Goal: Task Accomplishment & Management: Manage account settings

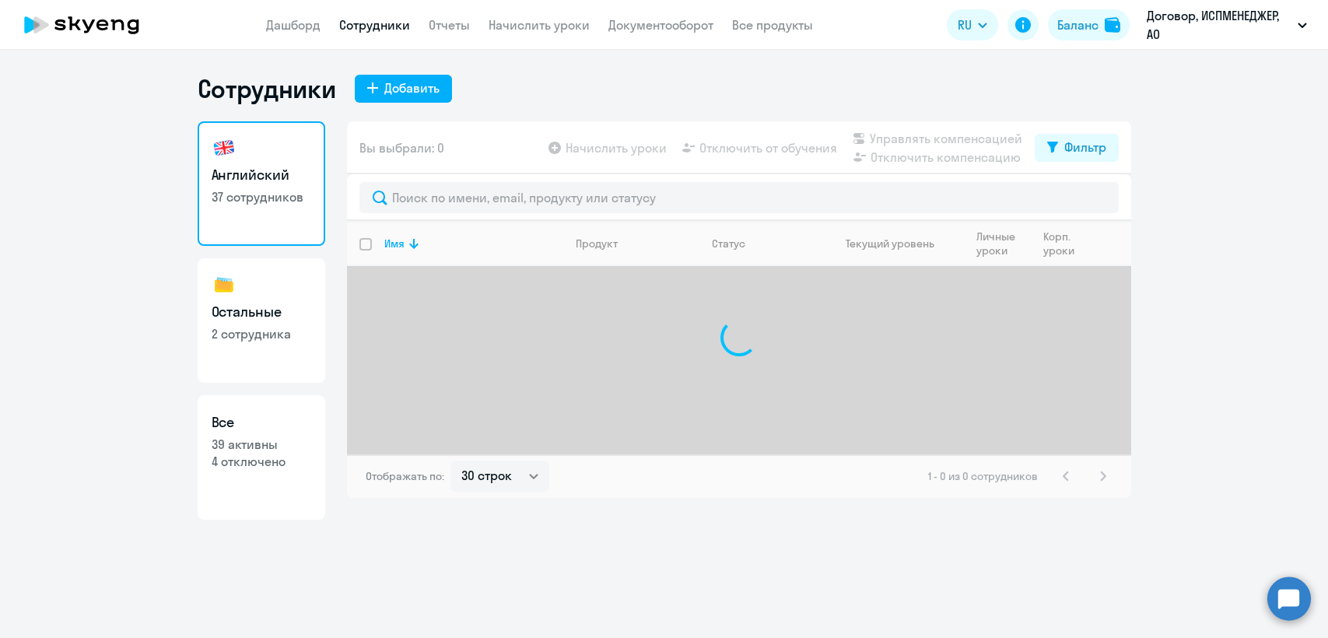
select select "30"
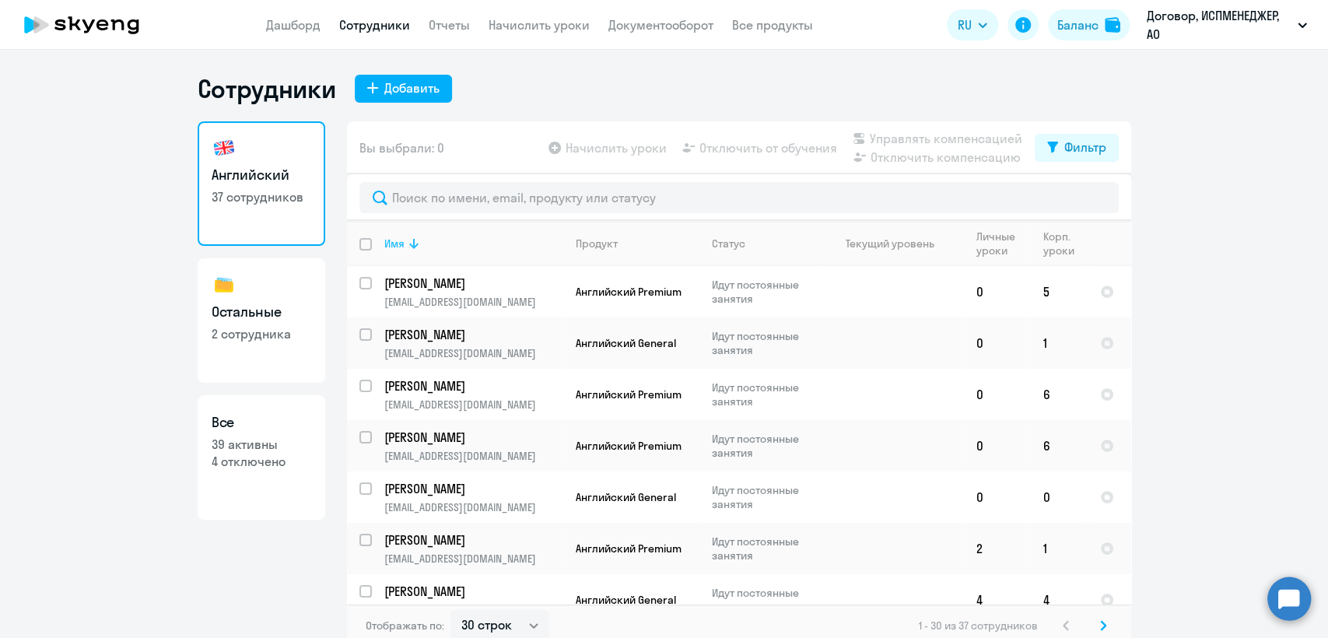
click at [409, 244] on icon at bounding box center [413, 244] width 9 height 10
click at [485, 443] on p "[PERSON_NAME]" at bounding box center [472, 437] width 176 height 17
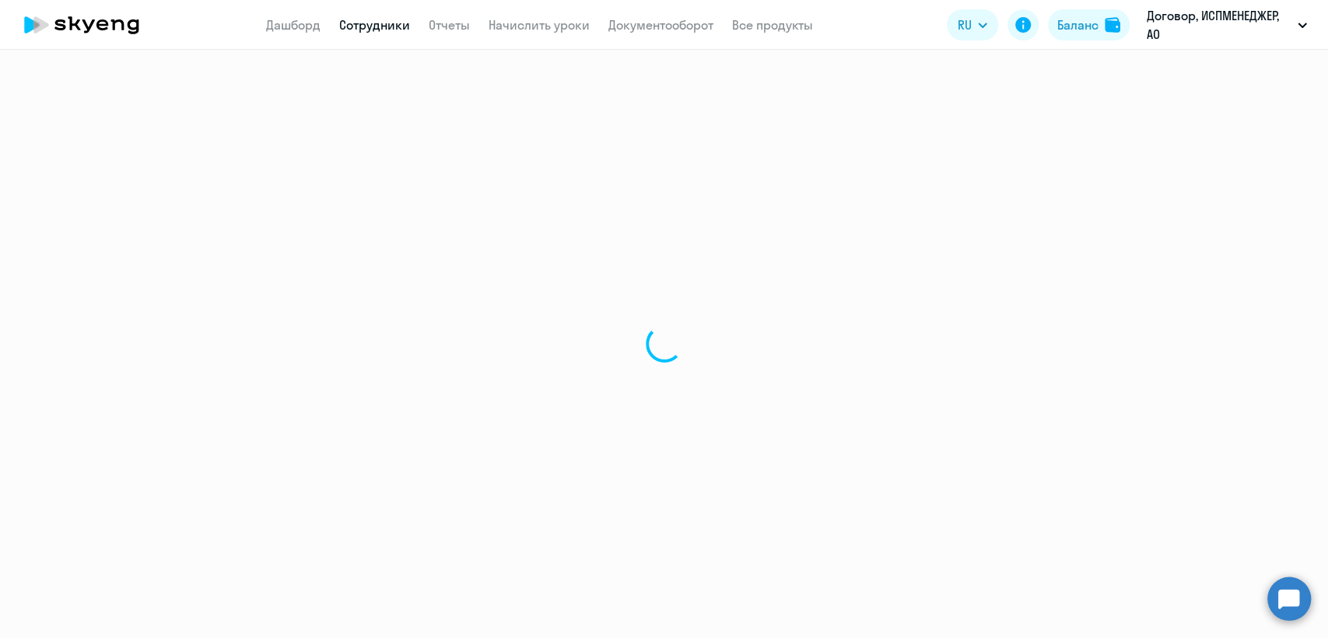
select select "english"
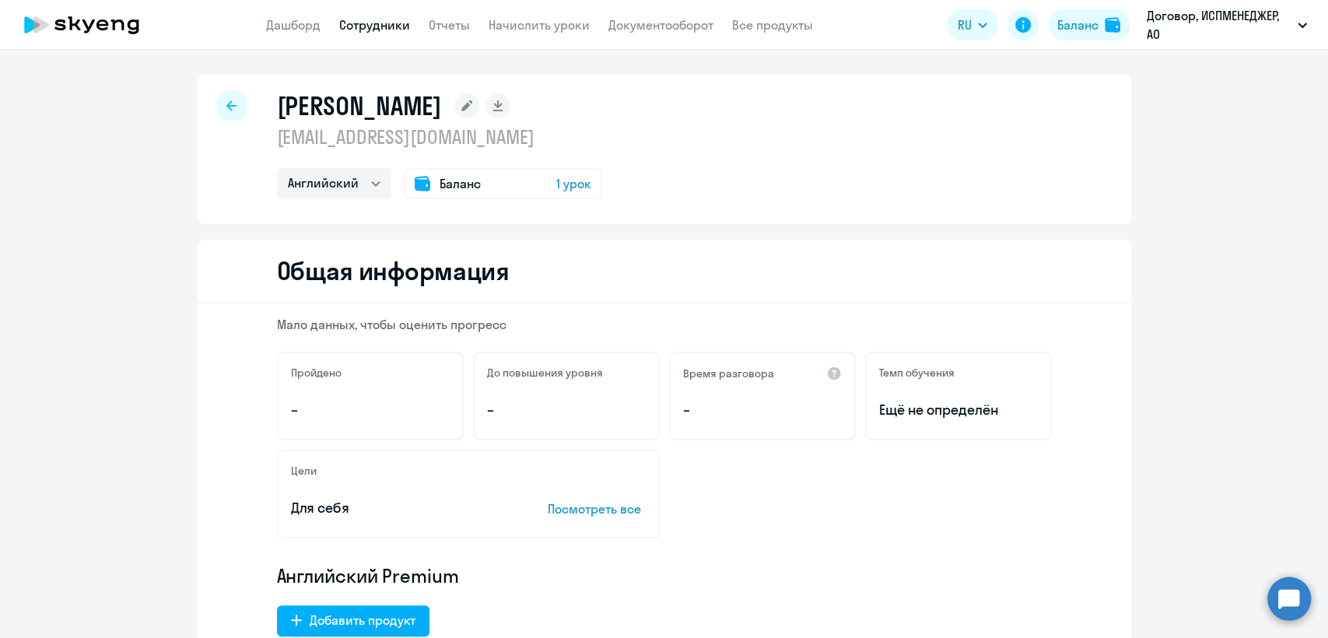
click at [226, 107] on icon at bounding box center [231, 105] width 10 height 11
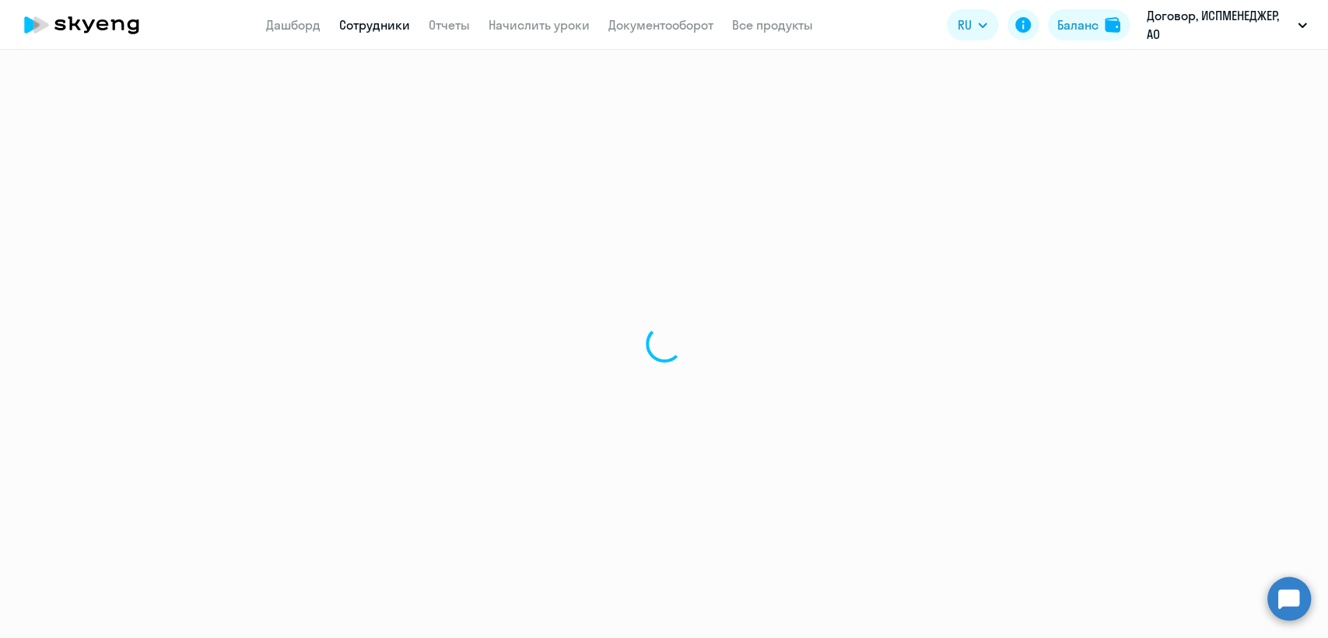
select select "30"
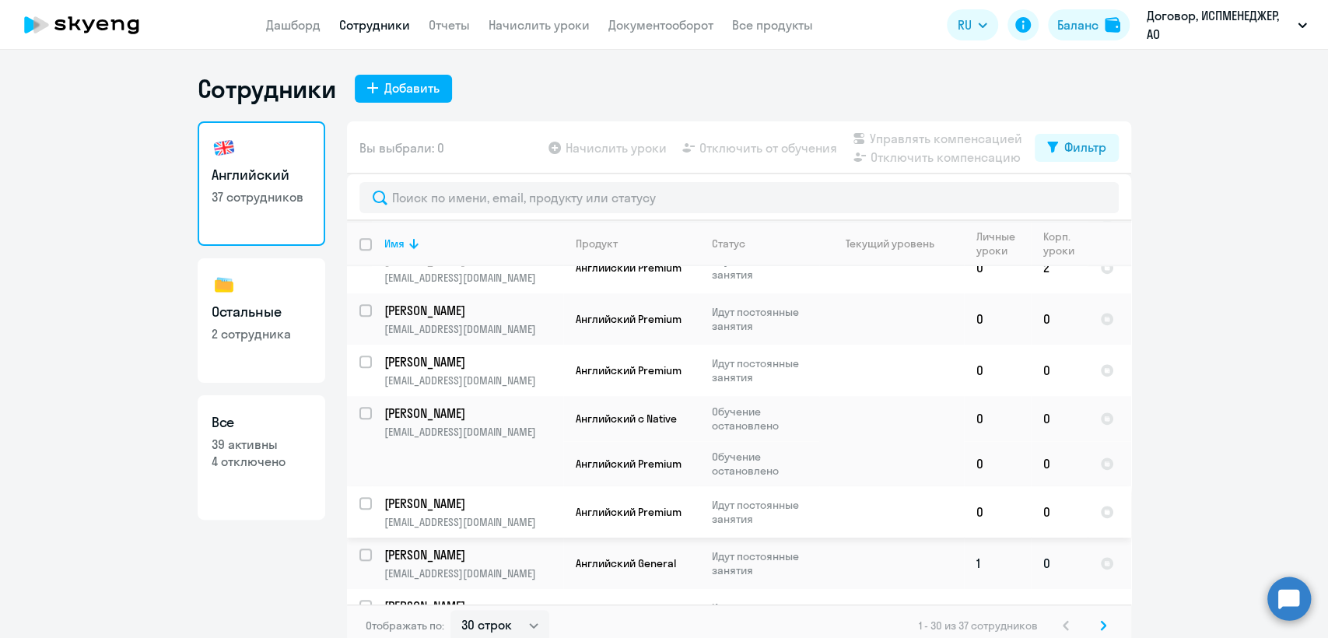
scroll to position [951, 0]
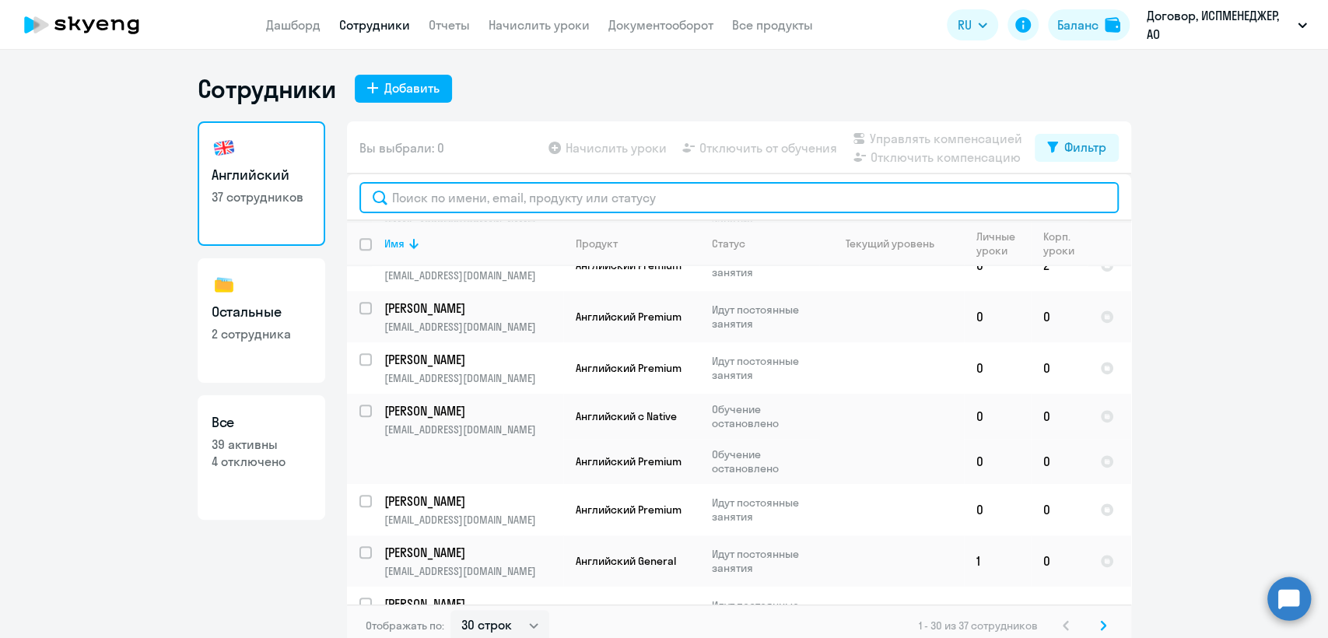
click at [418, 207] on input "text" at bounding box center [738, 197] width 759 height 31
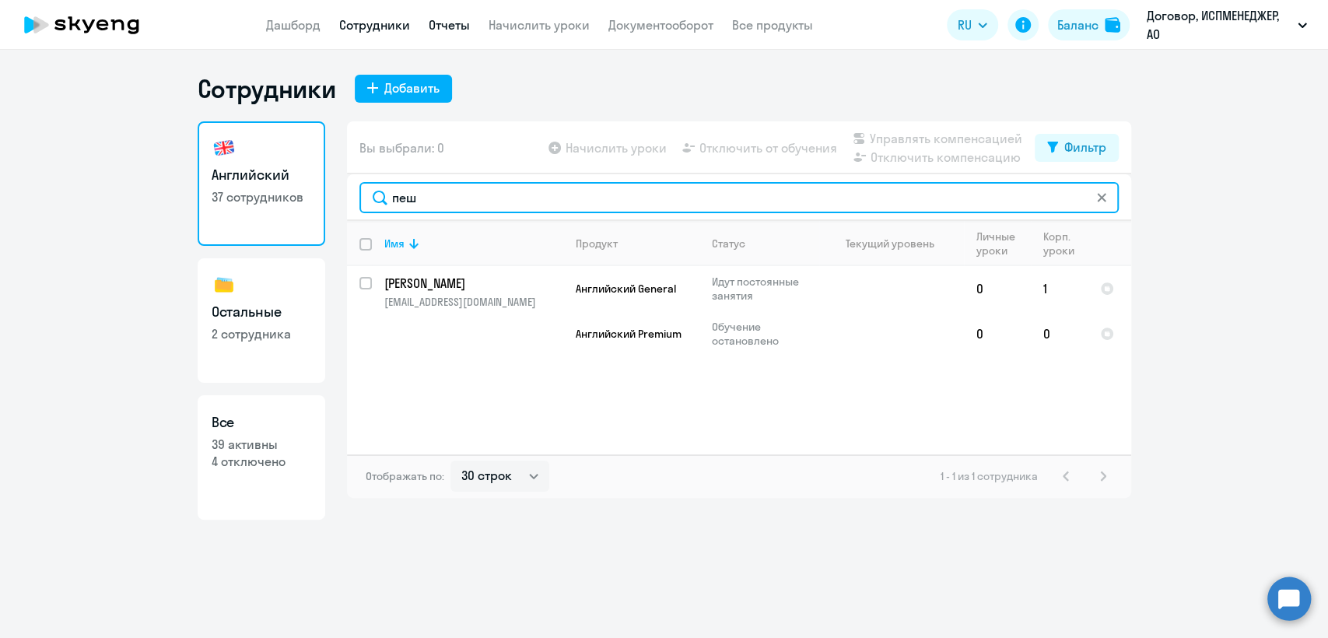
type input "пеш"
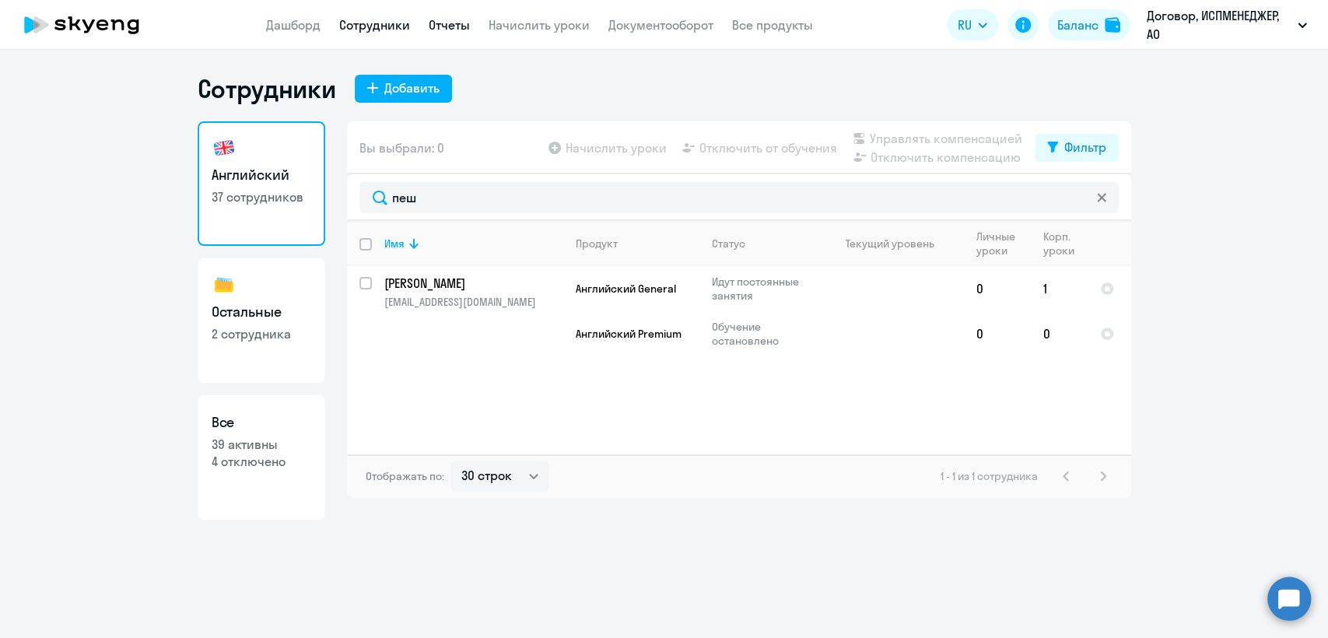
click at [464, 33] on link "Отчеты" at bounding box center [449, 25] width 41 height 16
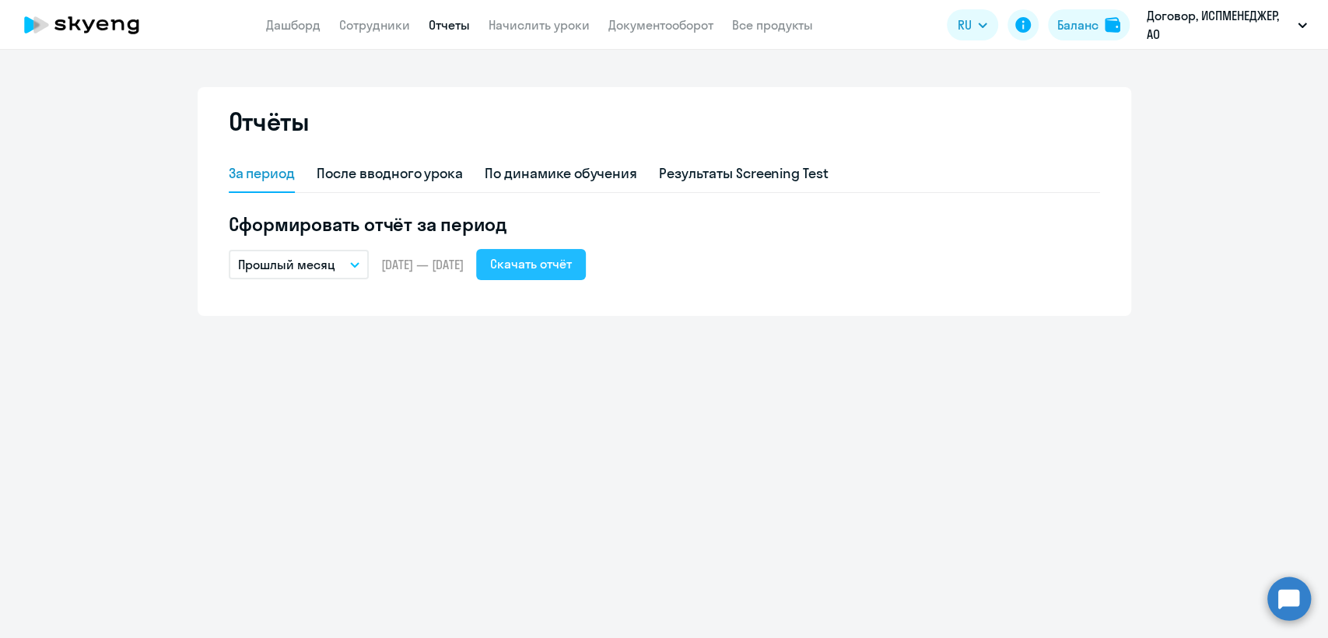
click at [553, 260] on div "Скачать отчёт" at bounding box center [531, 263] width 82 height 19
click at [571, 271] on div "Скачать отчёт" at bounding box center [531, 263] width 82 height 19
click at [366, 26] on link "Сотрудники" at bounding box center [374, 25] width 71 height 16
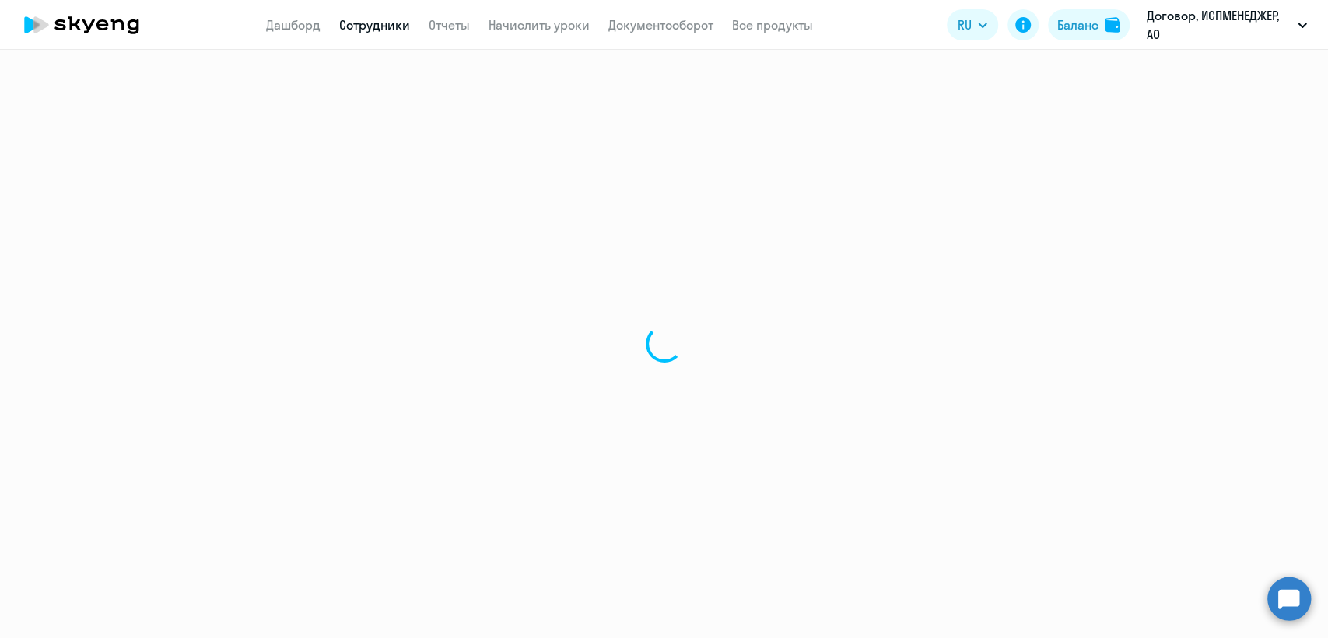
select select "30"
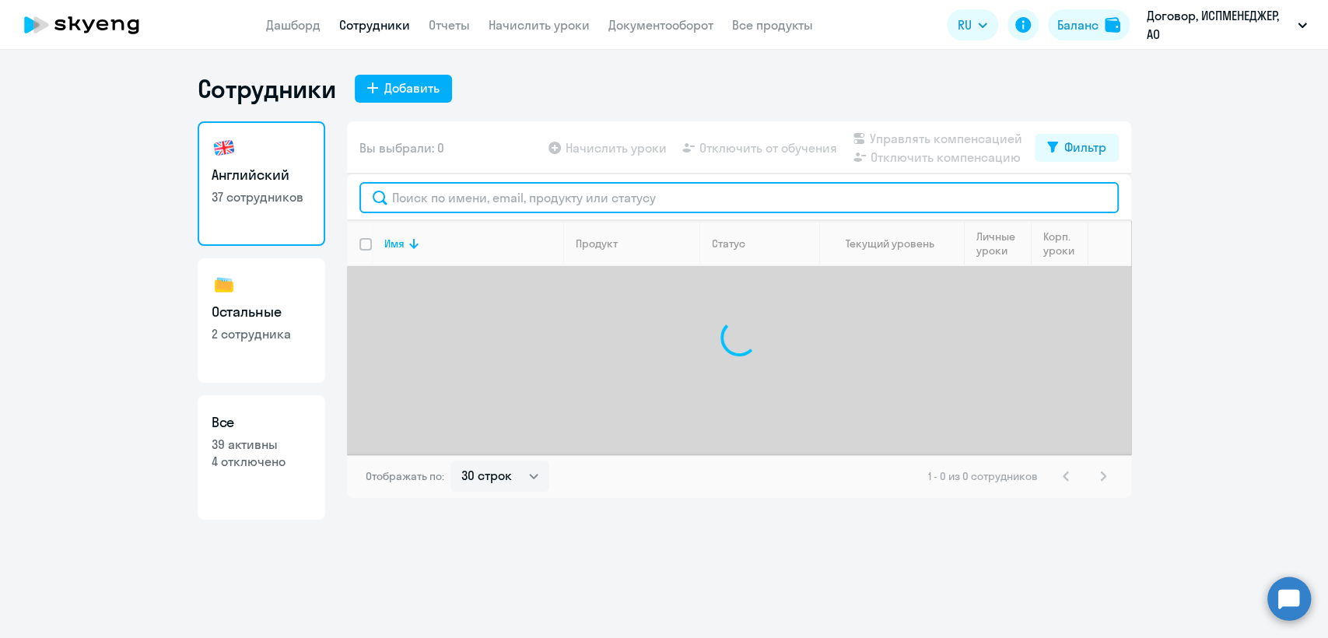
click at [429, 194] on input "text" at bounding box center [738, 197] width 759 height 31
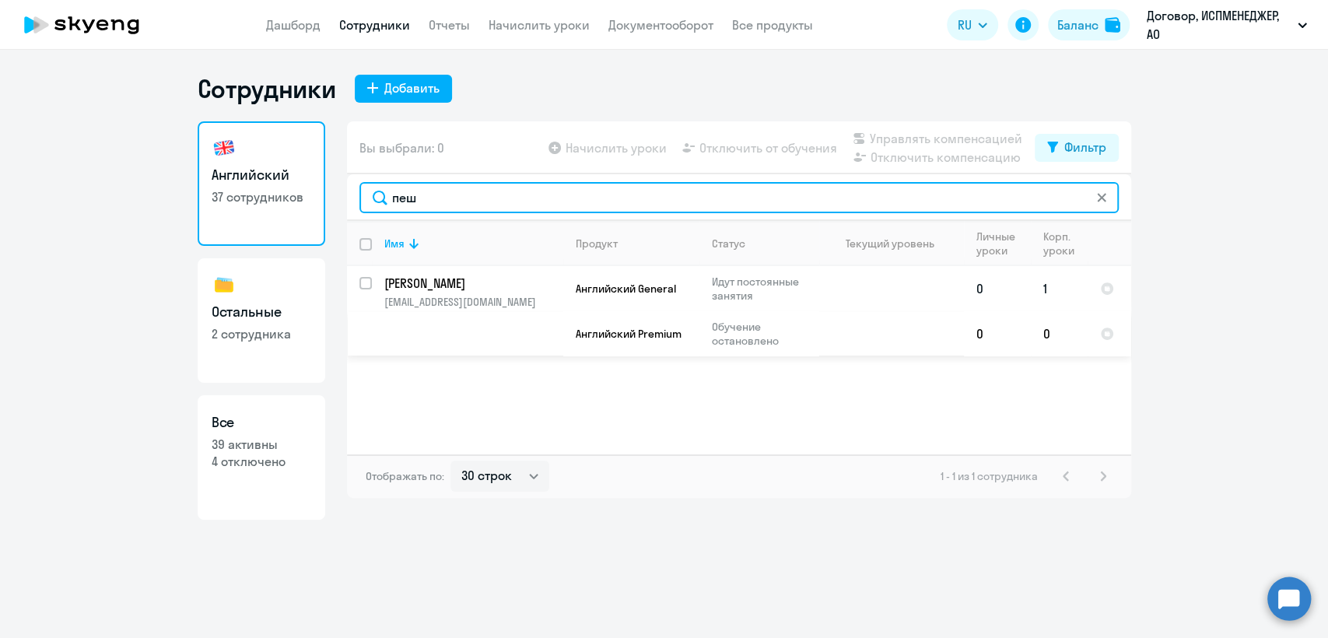
type input "пеш"
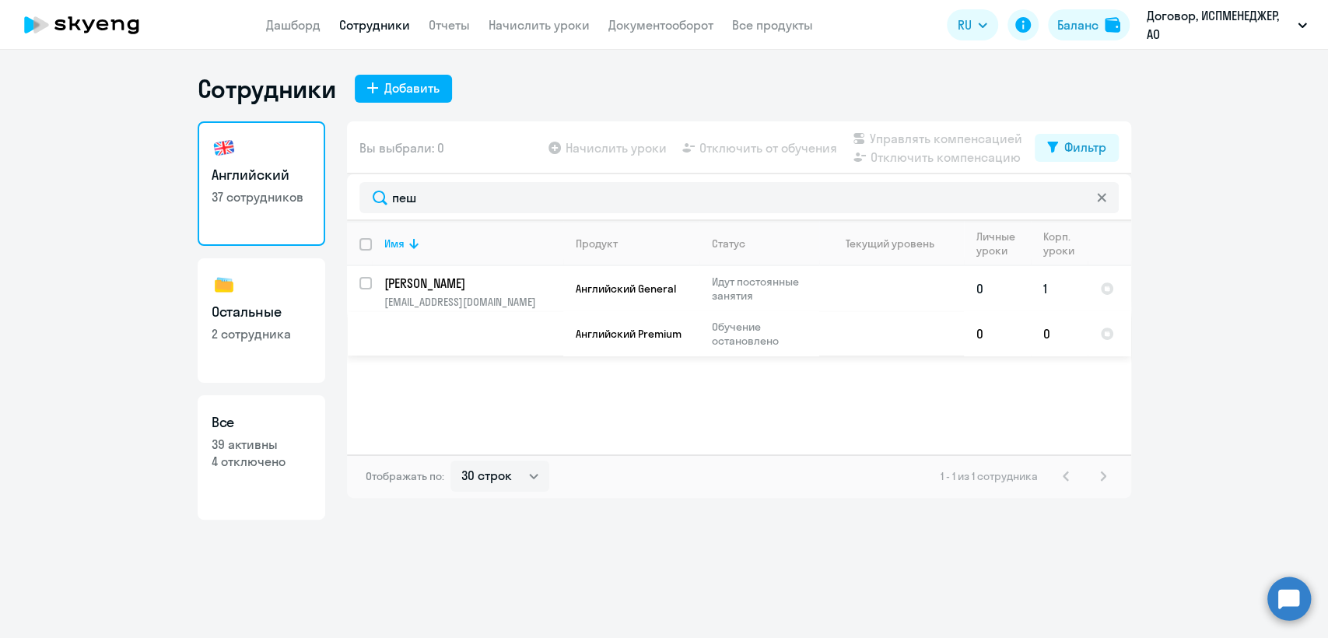
click at [455, 282] on p "[PERSON_NAME]" at bounding box center [472, 283] width 176 height 17
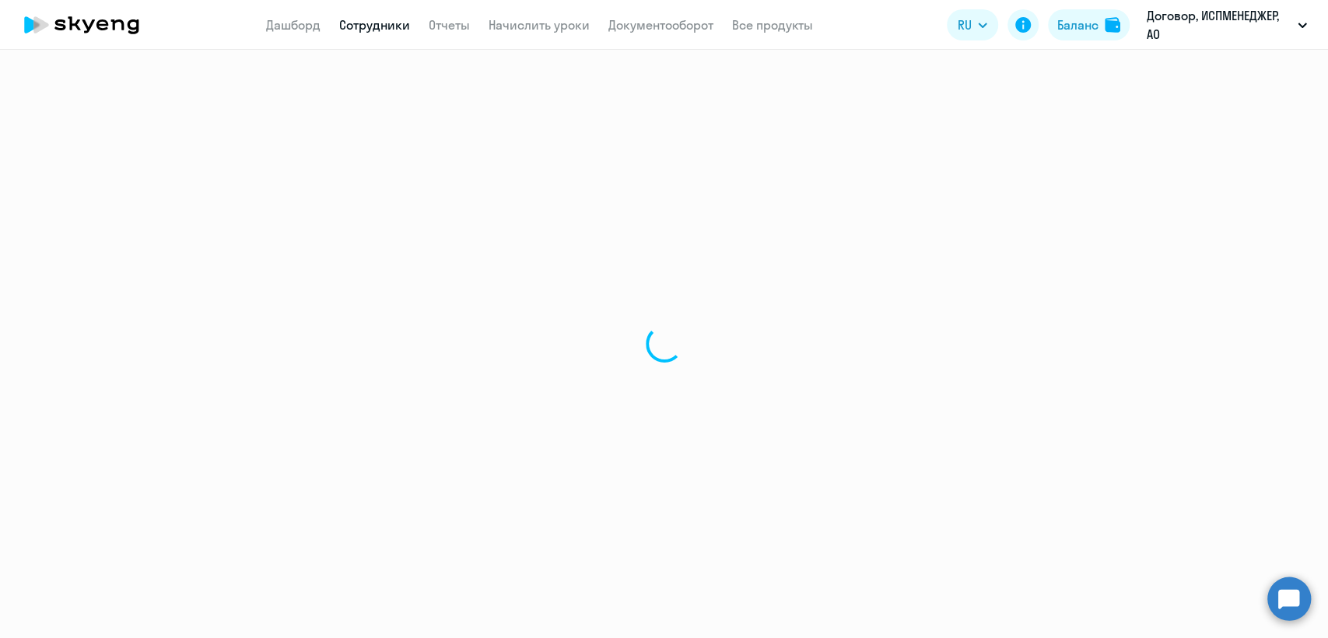
select select "english"
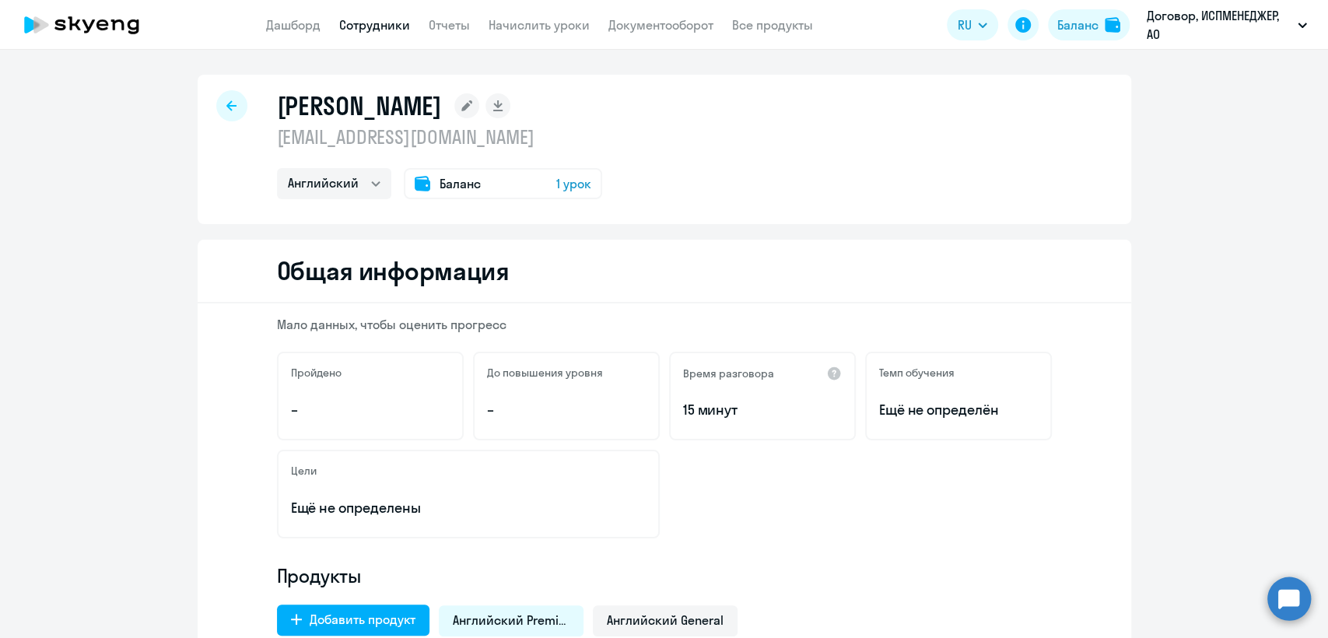
click at [446, 179] on span "Баланс" at bounding box center [460, 183] width 41 height 19
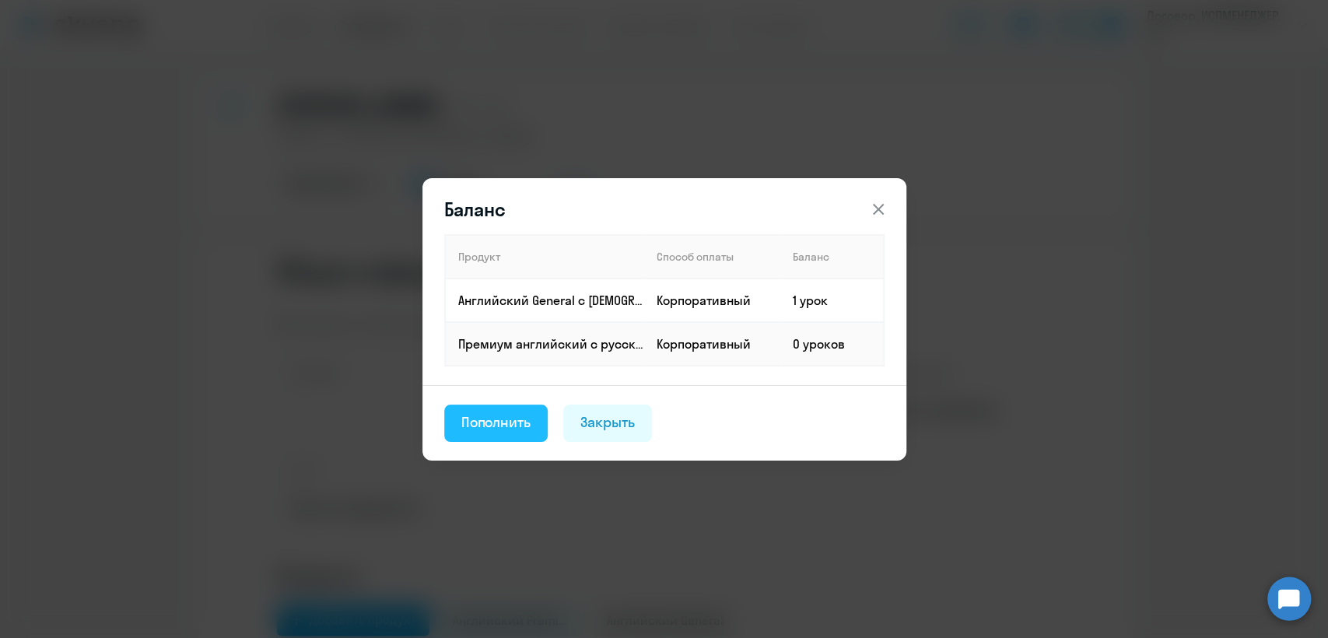
click at [477, 414] on div "Пополнить" at bounding box center [496, 422] width 70 height 20
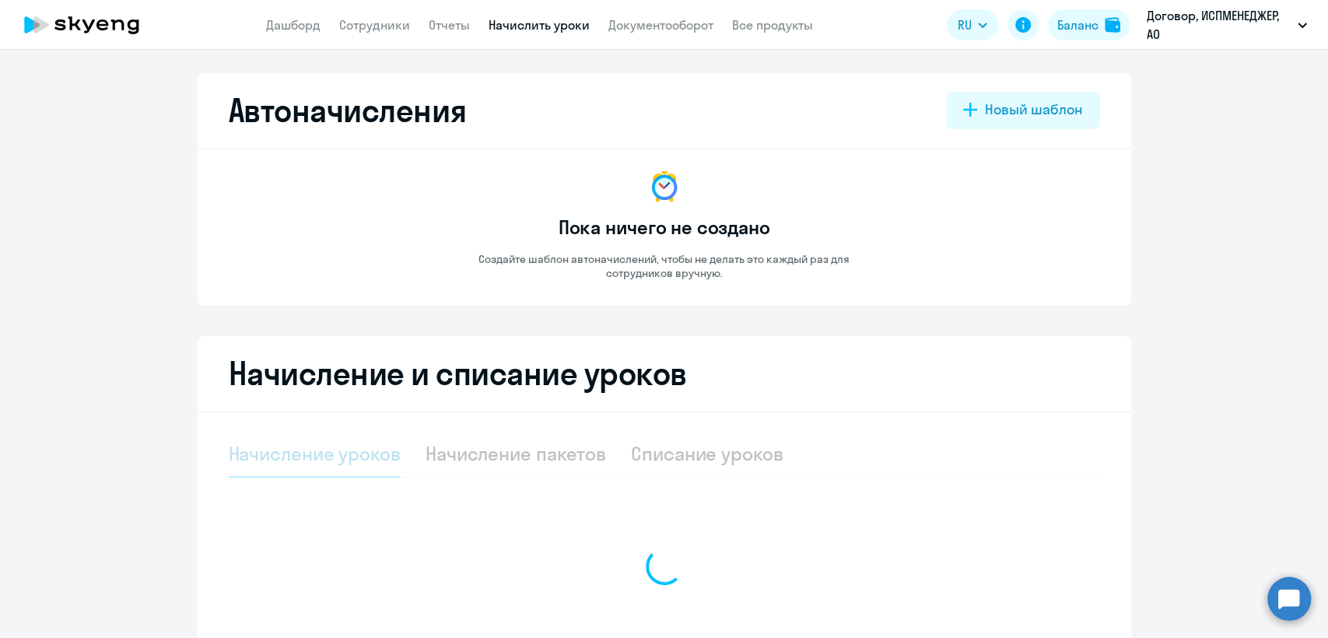
select select "10"
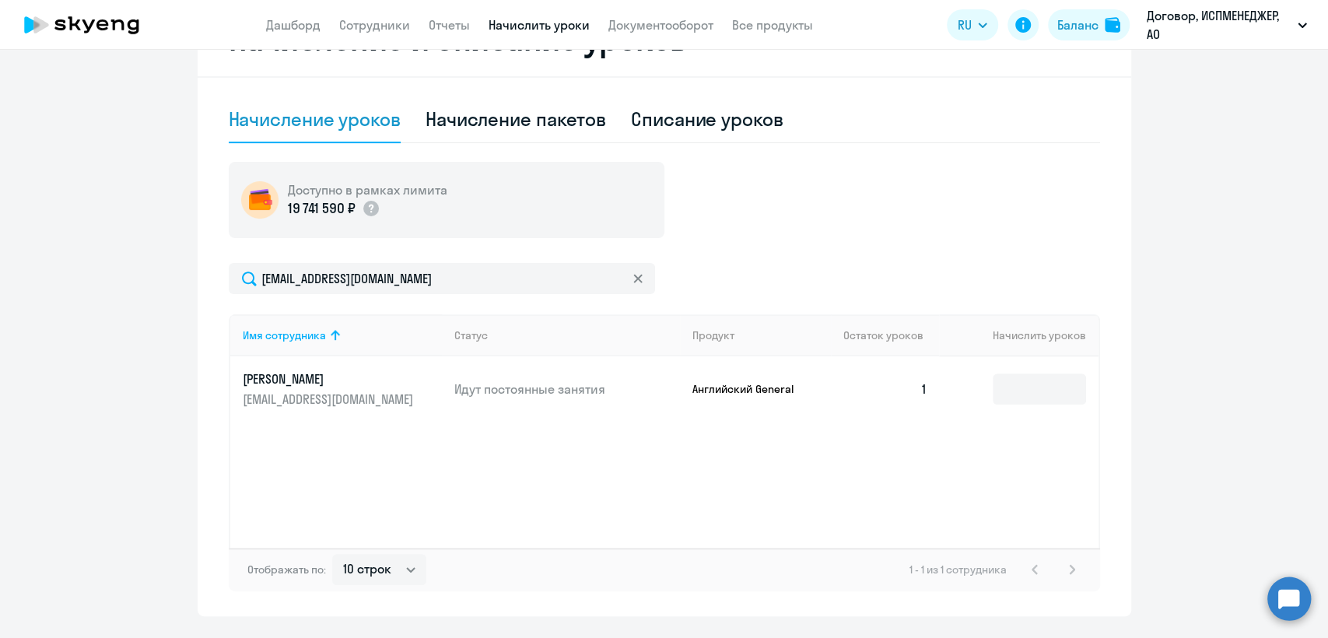
scroll to position [345, 0]
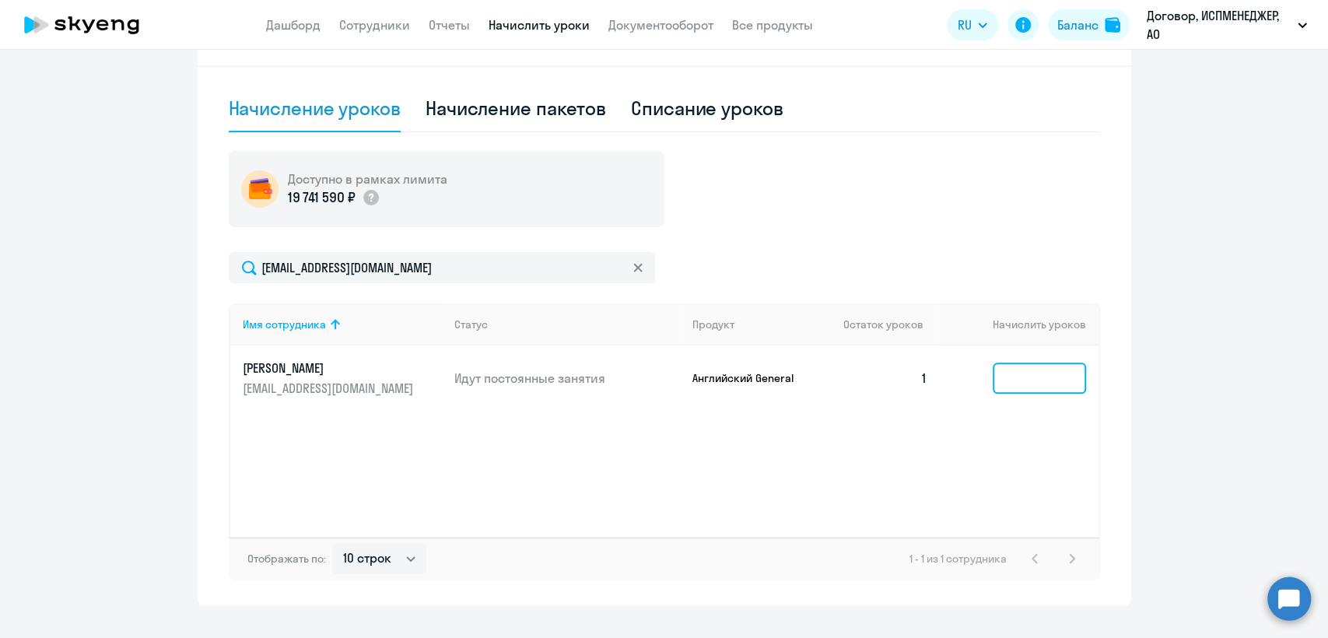
click at [1021, 377] on input at bounding box center [1039, 378] width 93 height 31
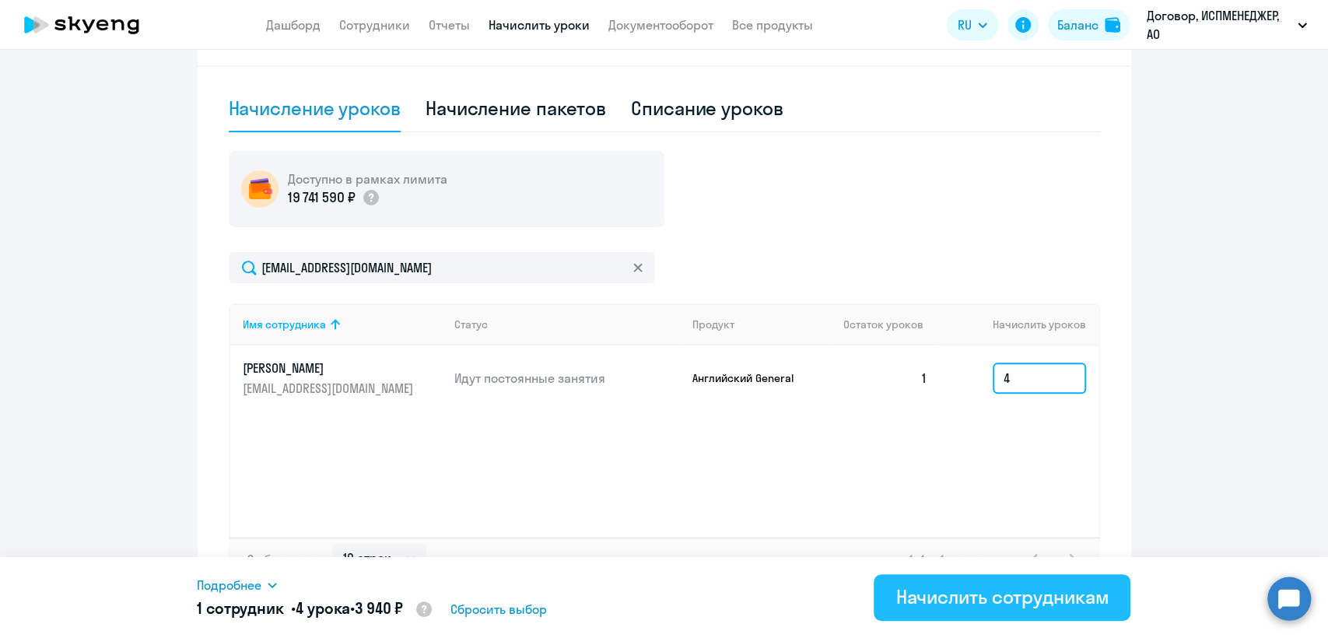
type input "4"
click at [991, 603] on div "Начислить сотрудникам" at bounding box center [1001, 596] width 213 height 25
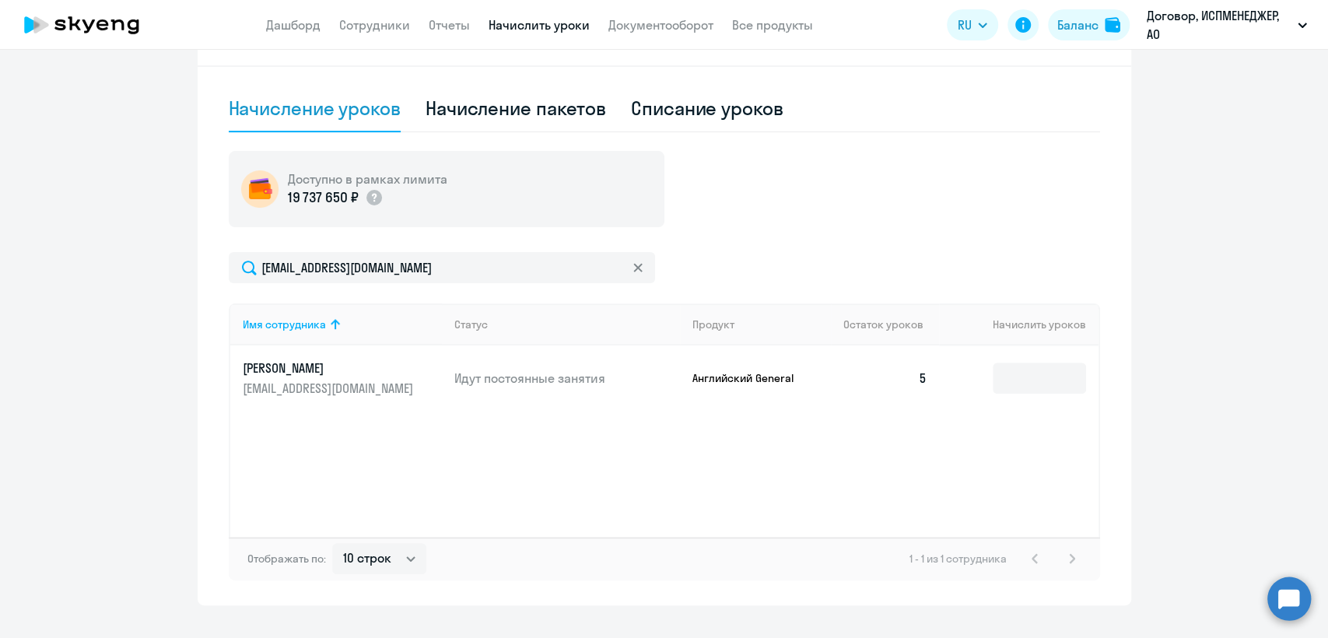
click at [633, 268] on icon at bounding box center [637, 267] width 9 height 9
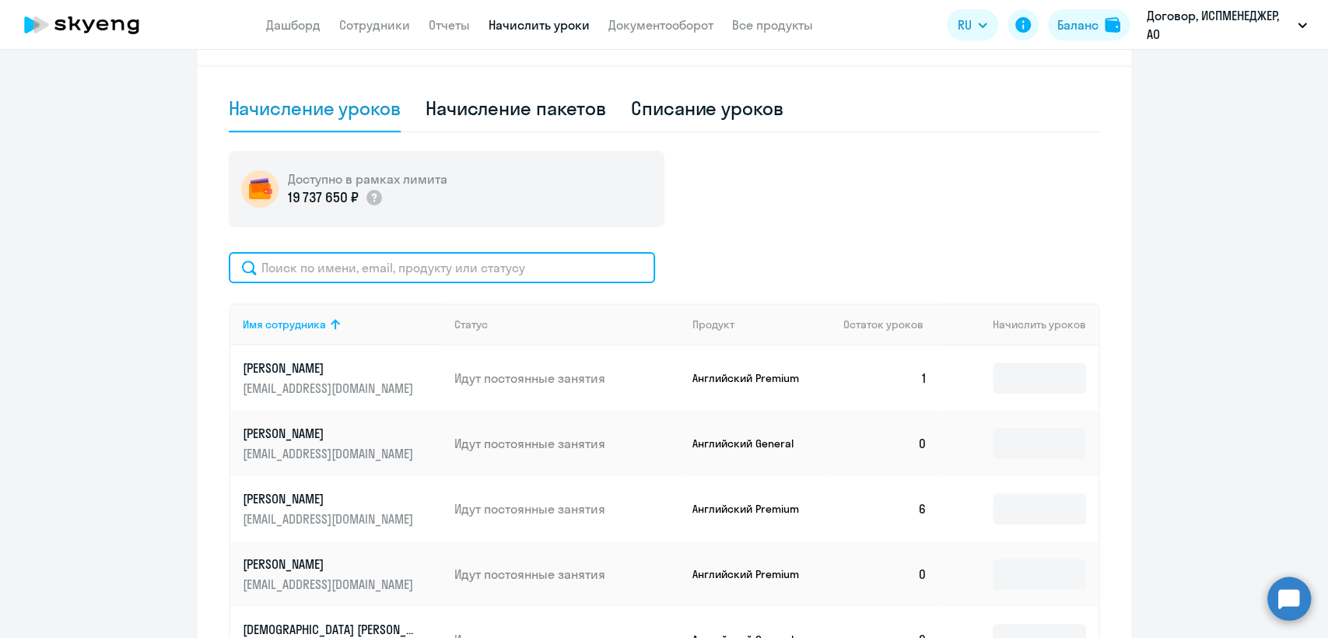
click at [341, 265] on input "text" at bounding box center [442, 267] width 426 height 31
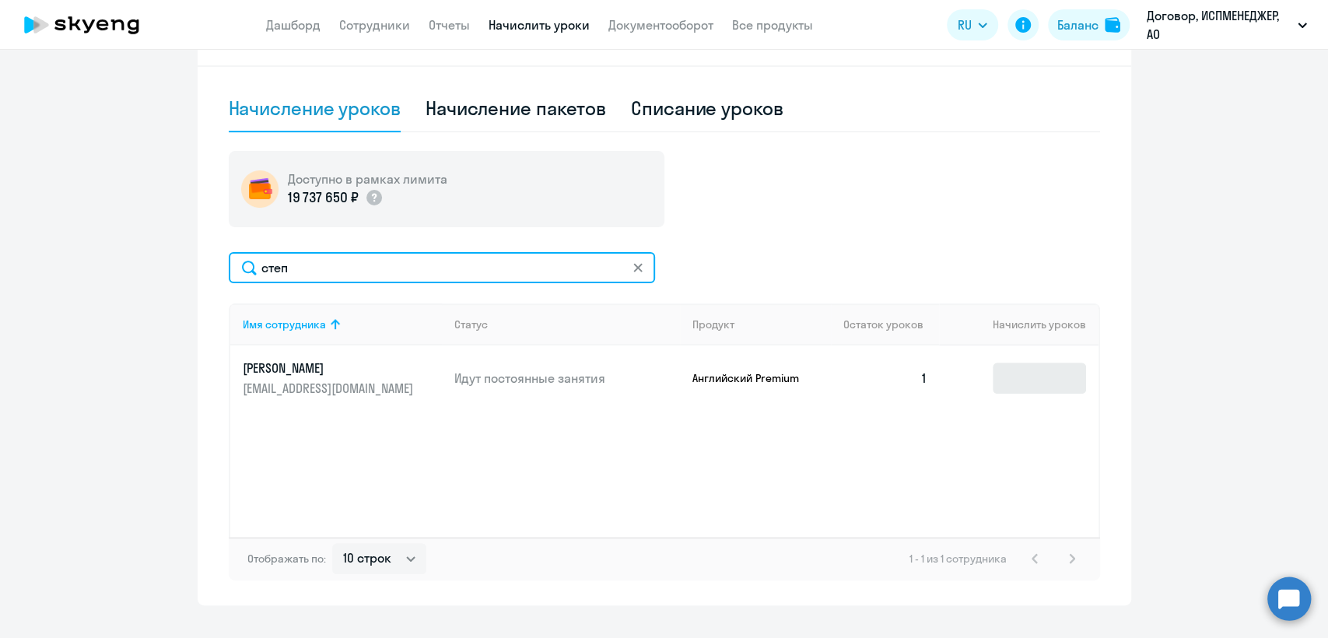
type input "степ"
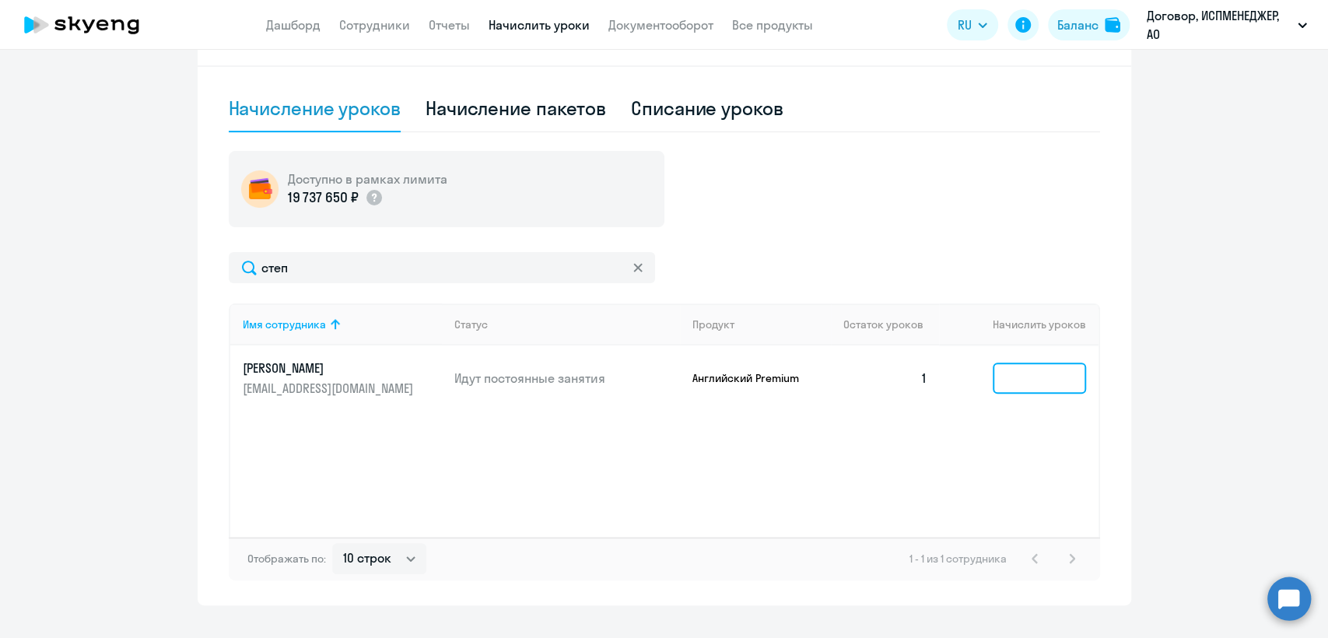
click at [996, 366] on input at bounding box center [1039, 378] width 93 height 31
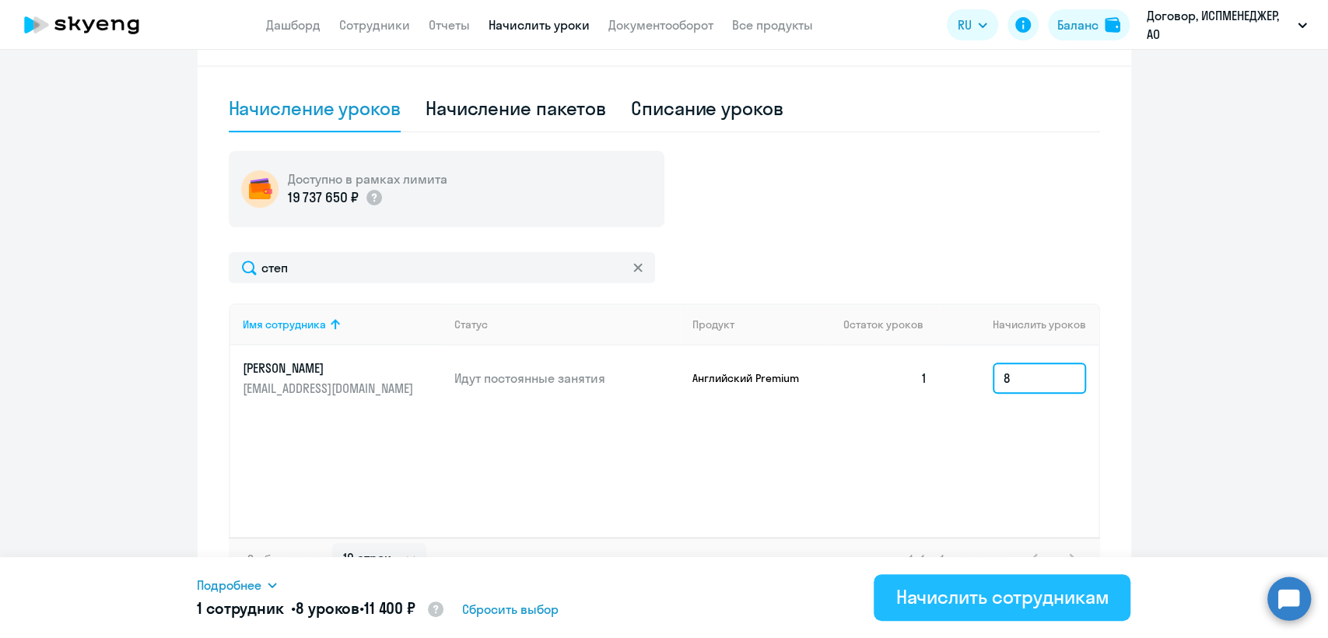
type input "8"
click at [1013, 587] on div "Начислить сотрудникам" at bounding box center [1001, 596] width 213 height 25
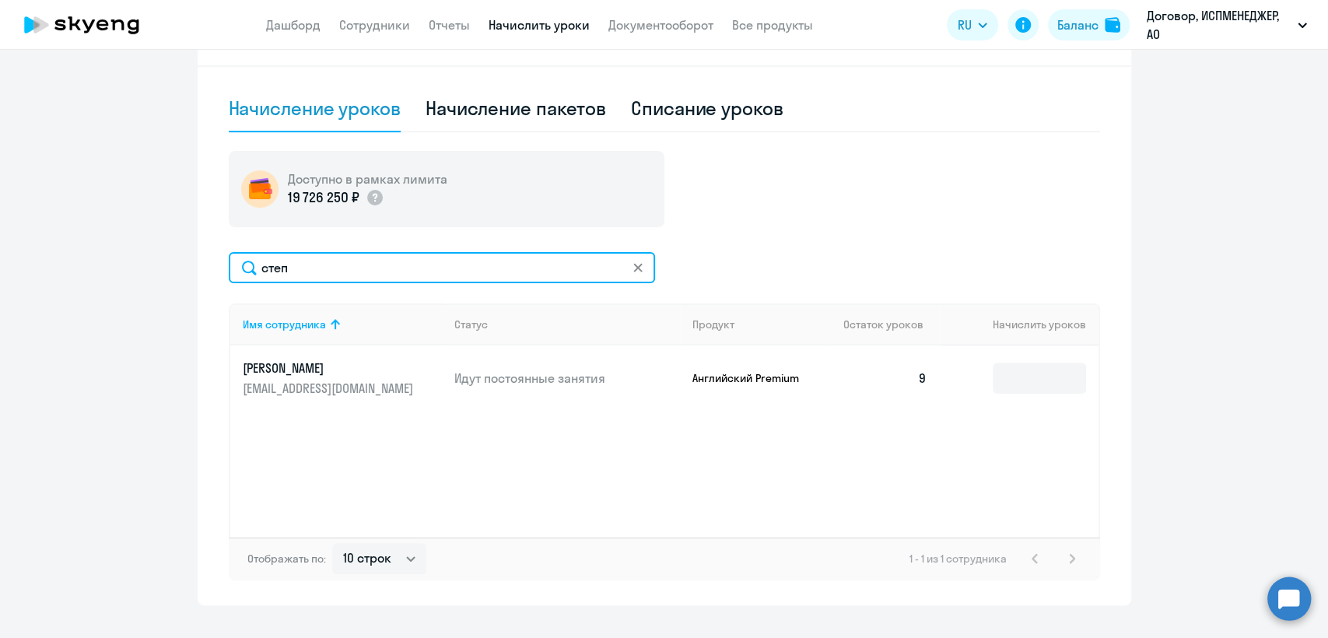
click at [300, 257] on input "степ" at bounding box center [442, 267] width 426 height 31
drag, startPoint x: 300, startPoint y: 257, endPoint x: 229, endPoint y: 257, distance: 70.8
click at [229, 257] on input "степ" at bounding box center [442, 267] width 426 height 31
type input "[DEMOGRAPHIC_DATA]"
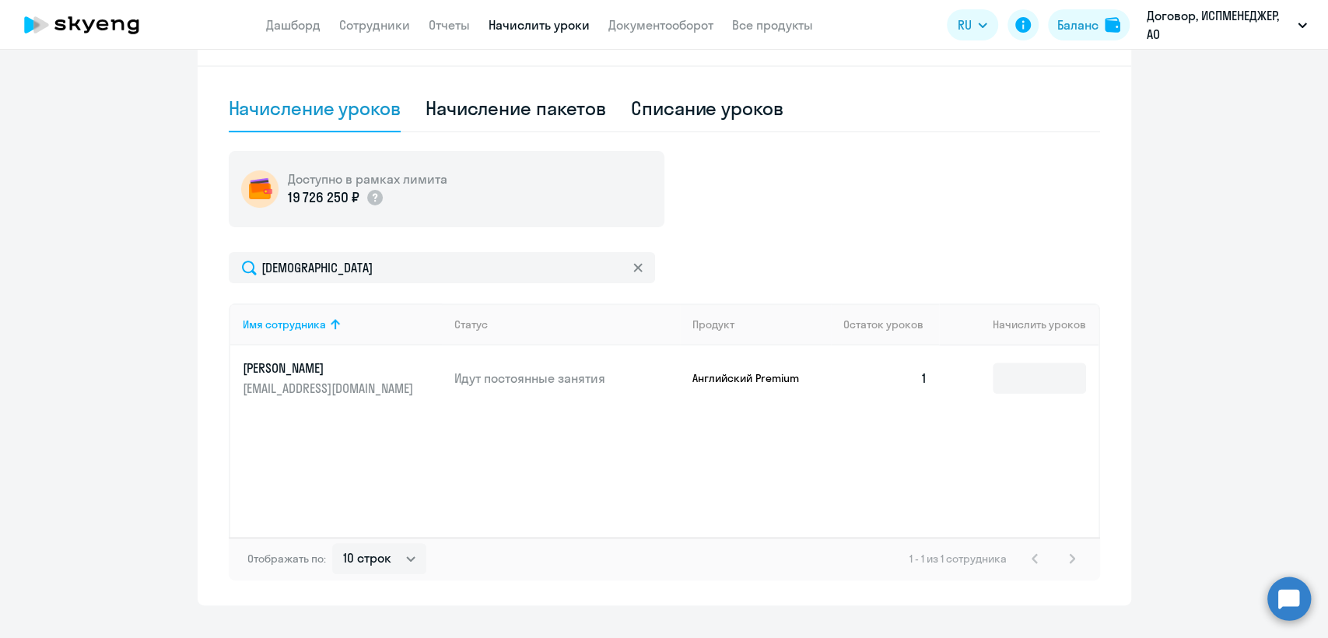
click at [317, 369] on p "[PERSON_NAME]" at bounding box center [330, 367] width 174 height 17
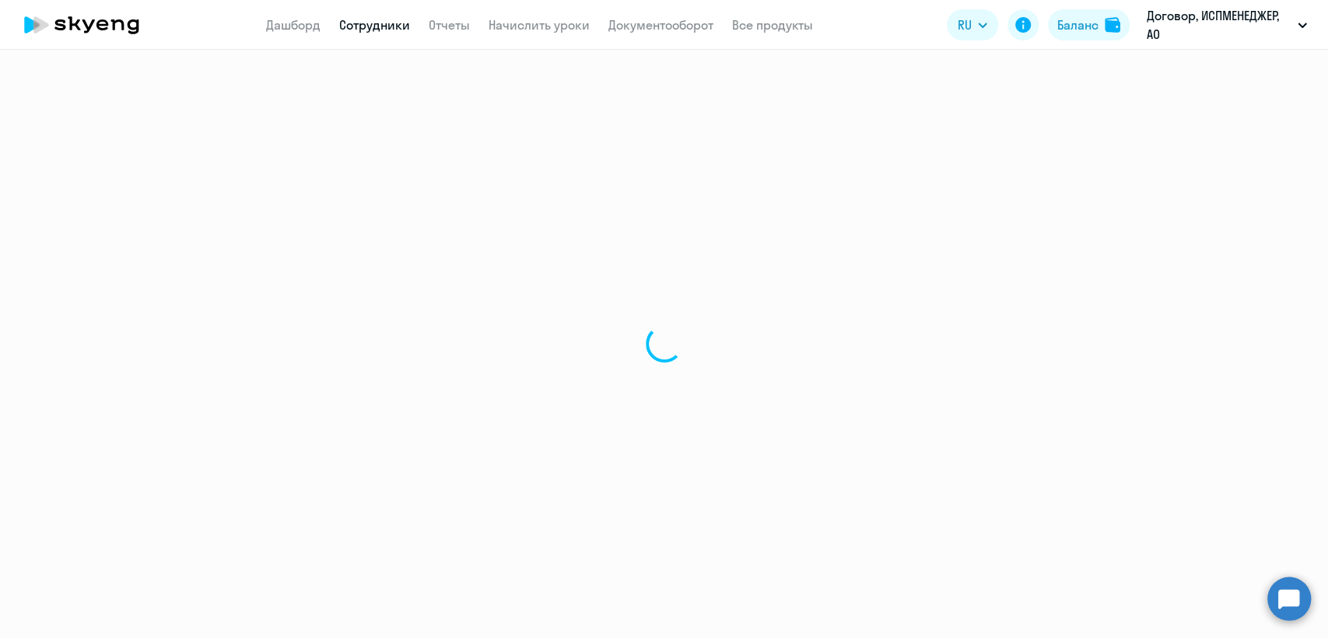
select select "english"
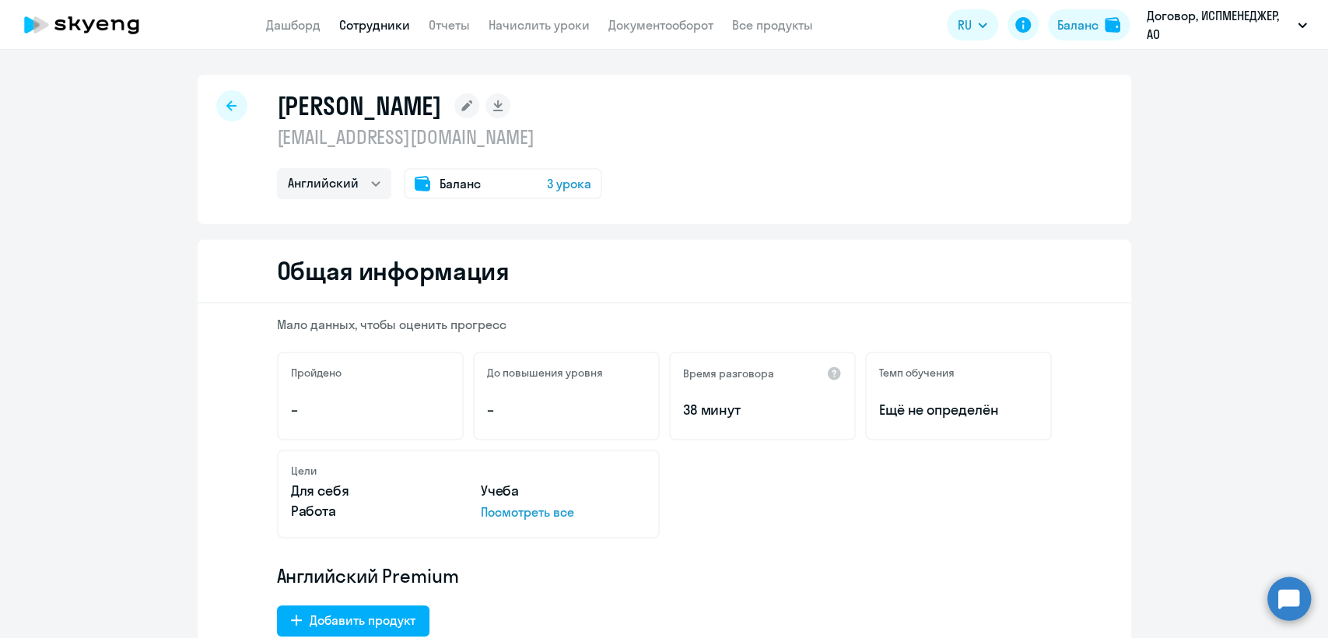
click at [449, 181] on span "Баланс" at bounding box center [460, 183] width 41 height 19
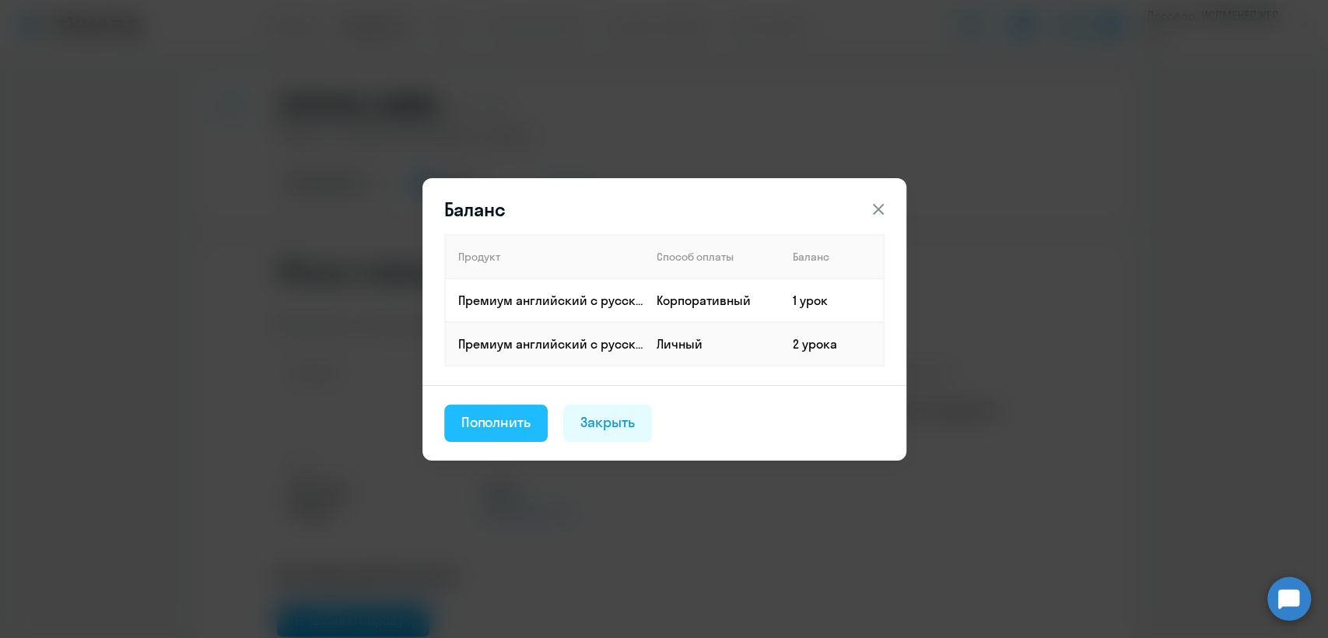
click at [507, 429] on div "Пополнить" at bounding box center [496, 422] width 70 height 20
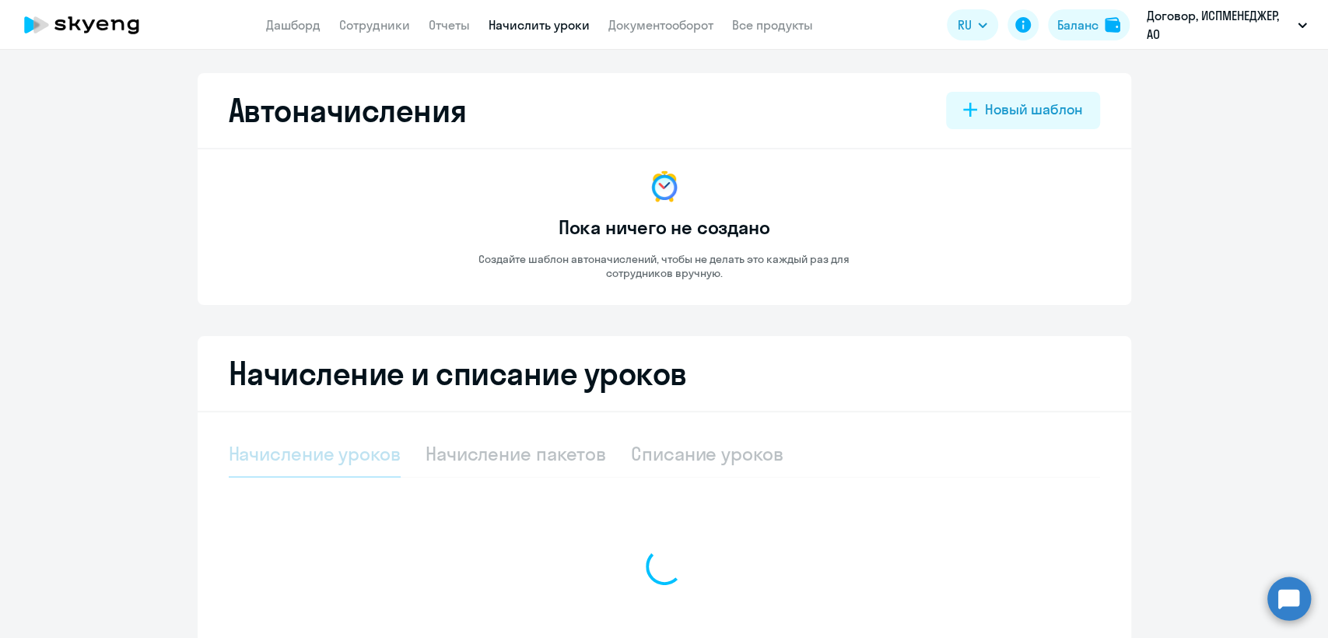
select select "10"
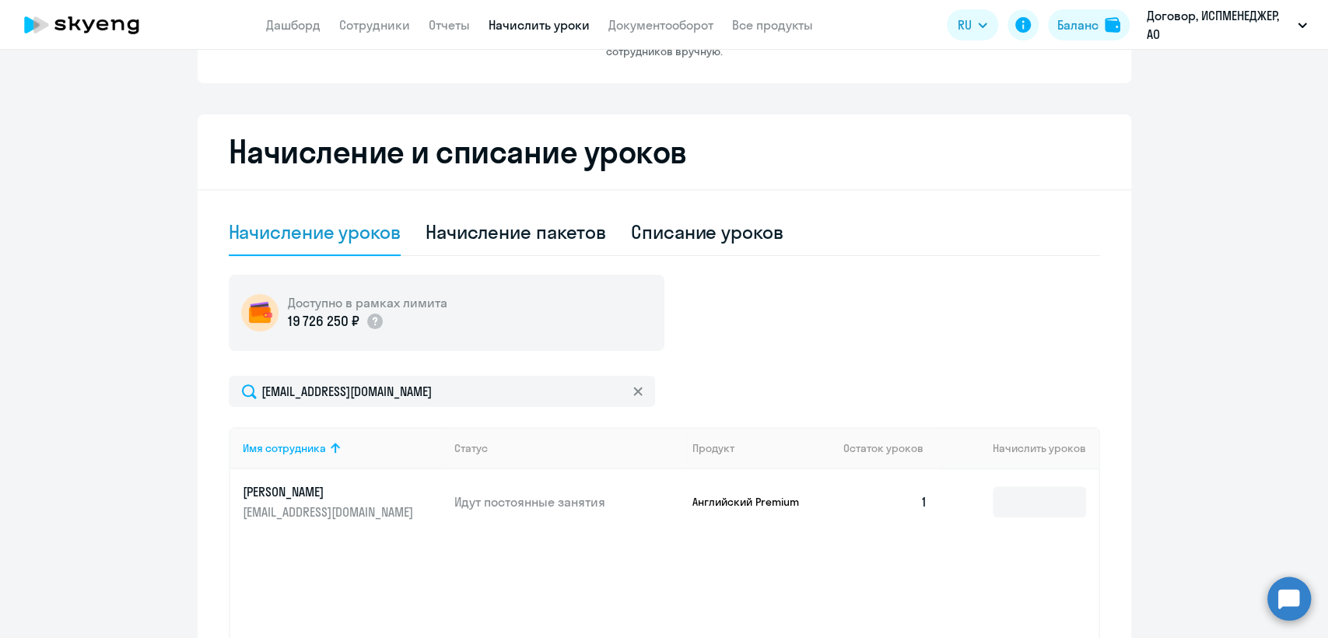
scroll to position [259, 0]
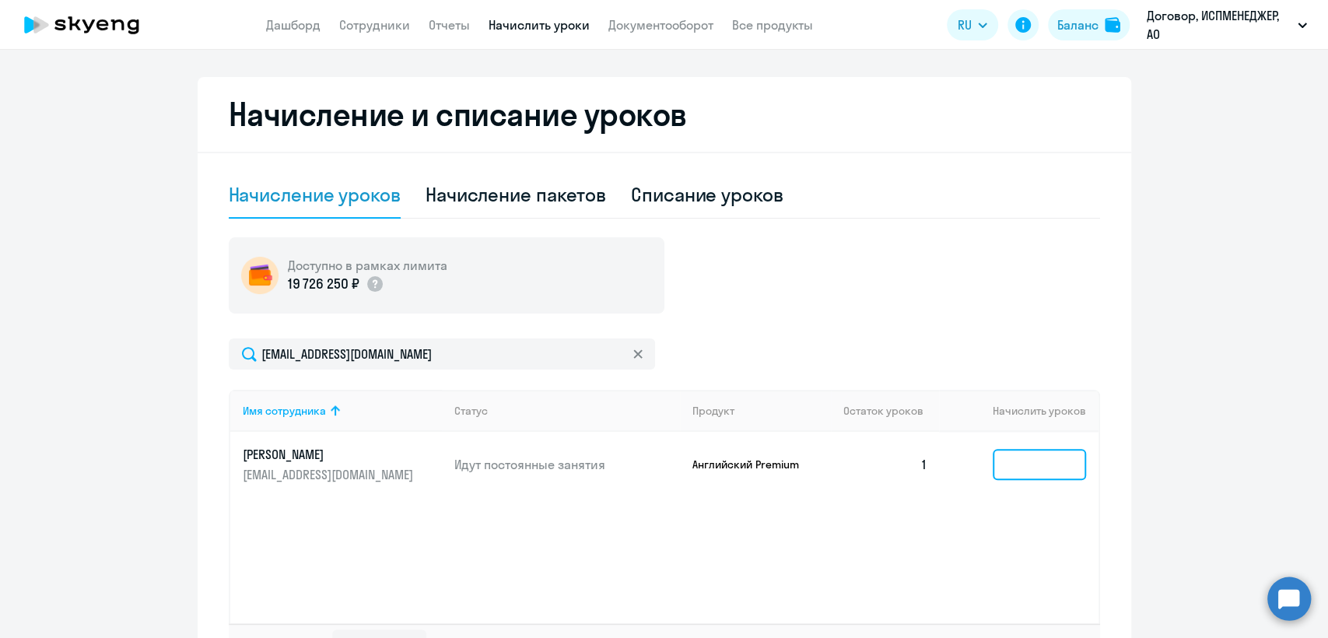
click at [1024, 457] on input at bounding box center [1039, 464] width 93 height 31
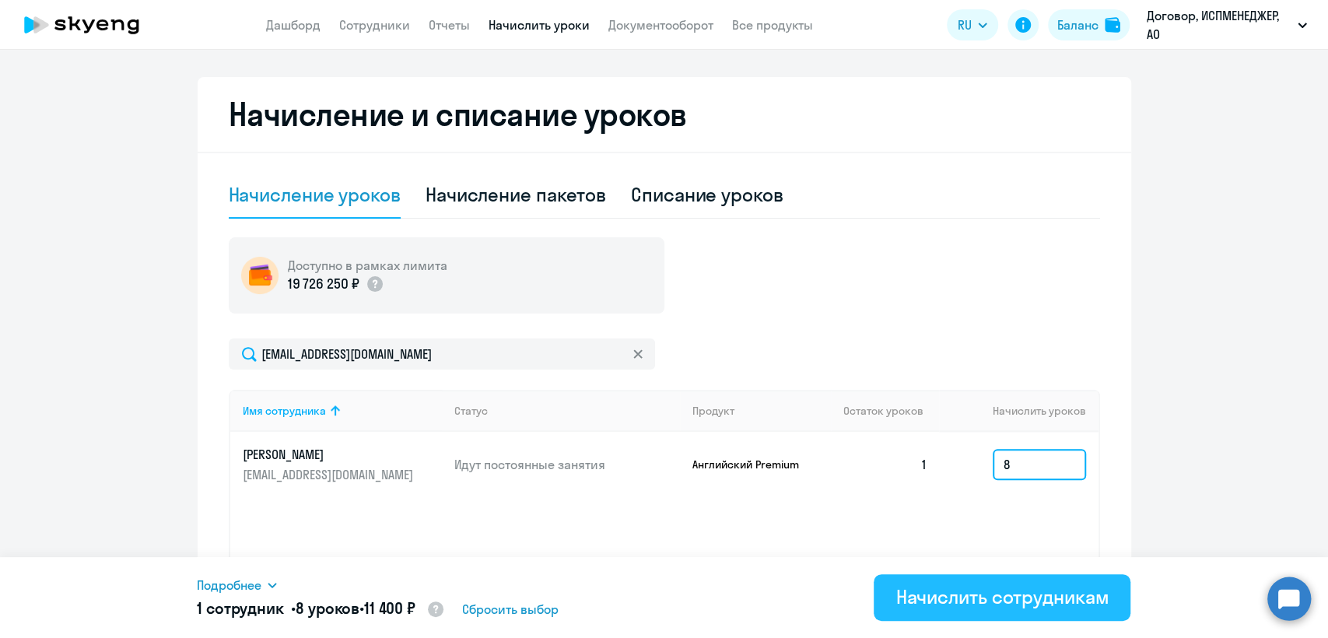
type input "8"
click at [972, 594] on div "Начислить сотрудникам" at bounding box center [1001, 596] width 213 height 25
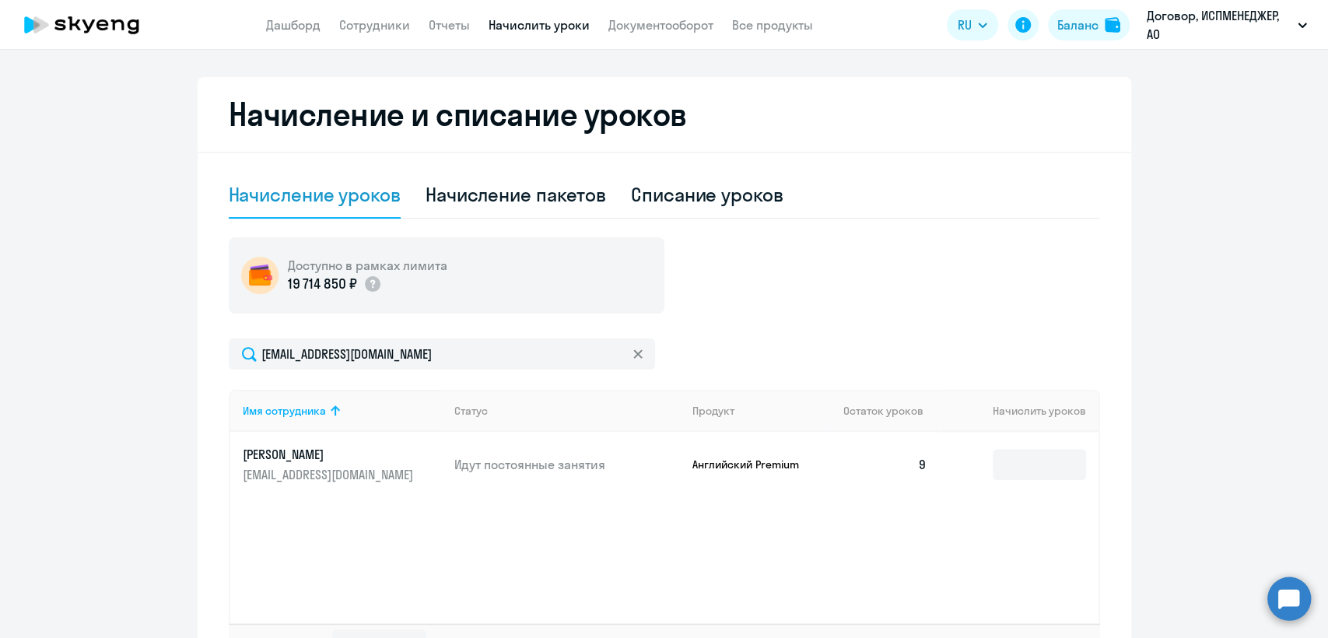
click at [634, 353] on icon at bounding box center [637, 353] width 9 height 9
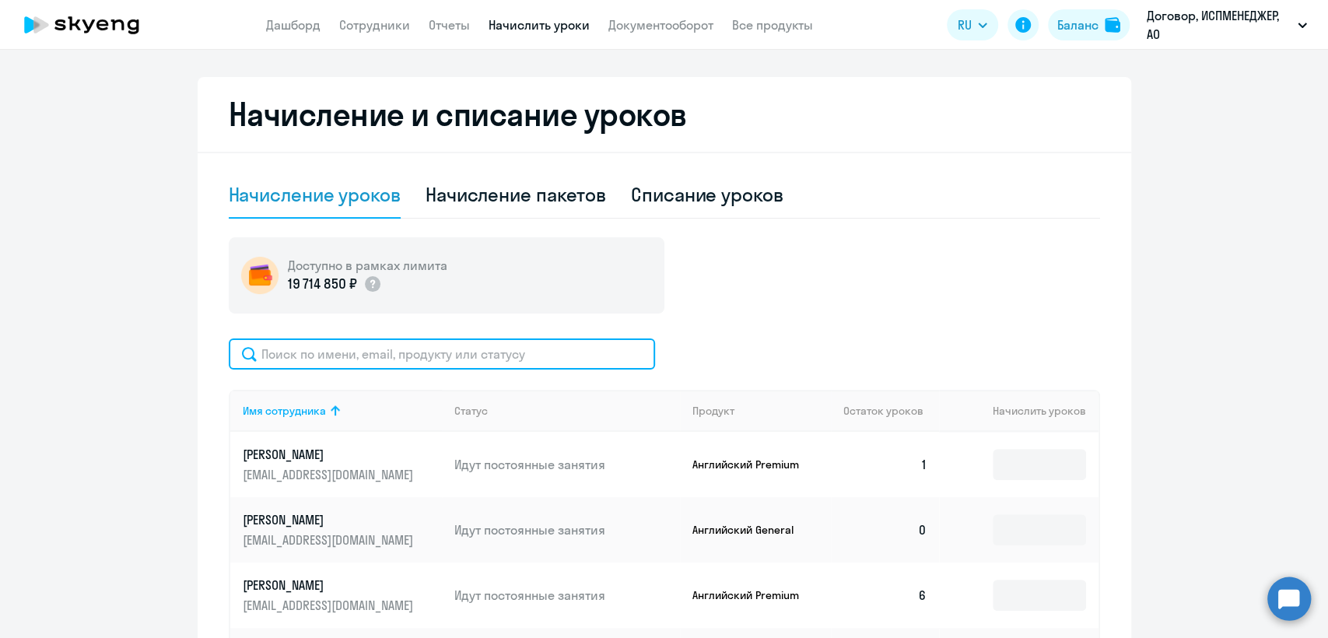
click at [300, 349] on input "text" at bounding box center [442, 353] width 426 height 31
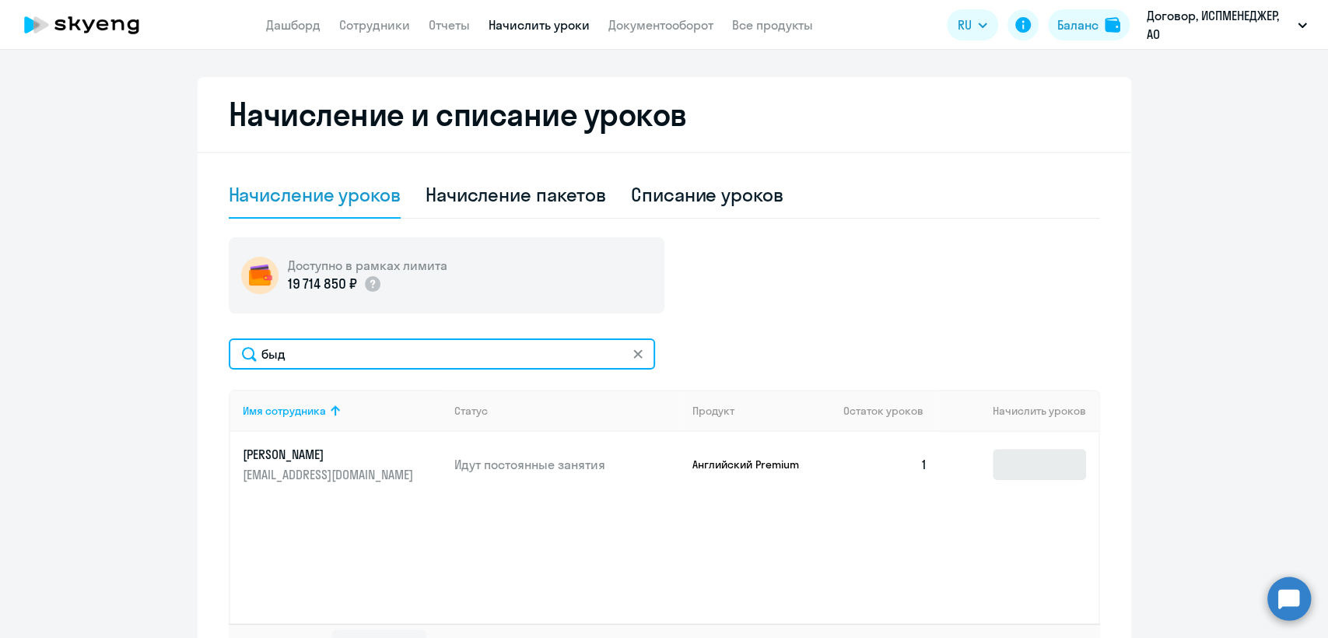
type input "быд"
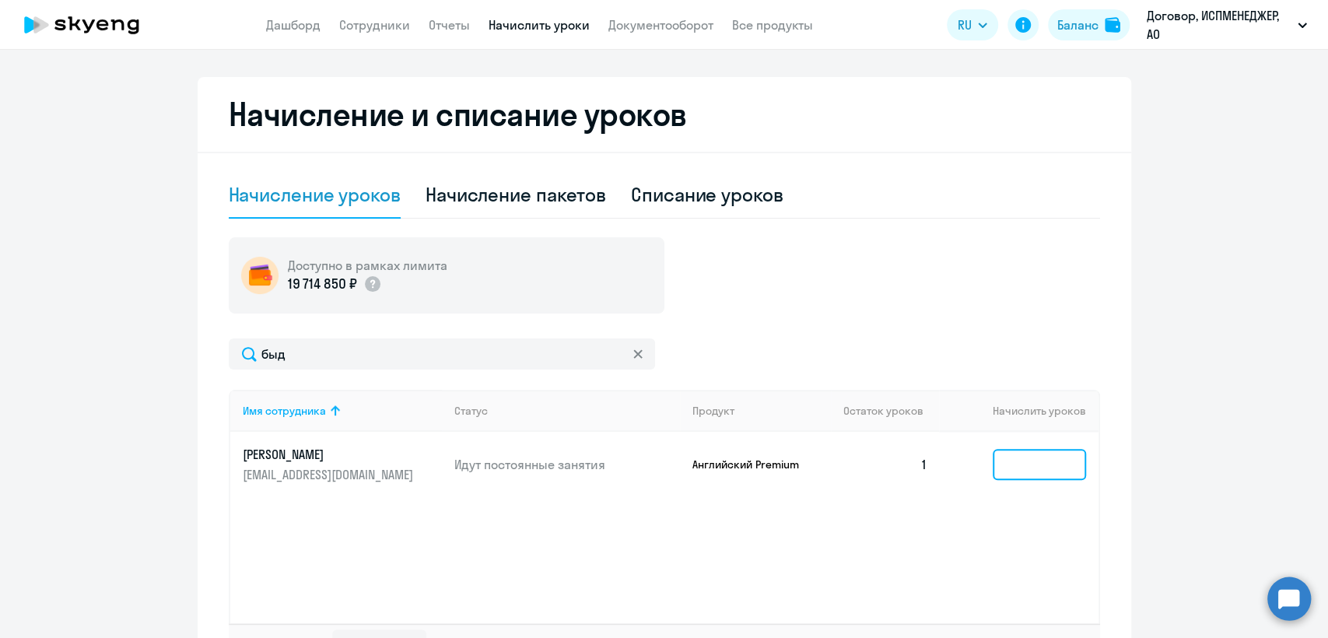
click at [1022, 465] on input at bounding box center [1039, 464] width 93 height 31
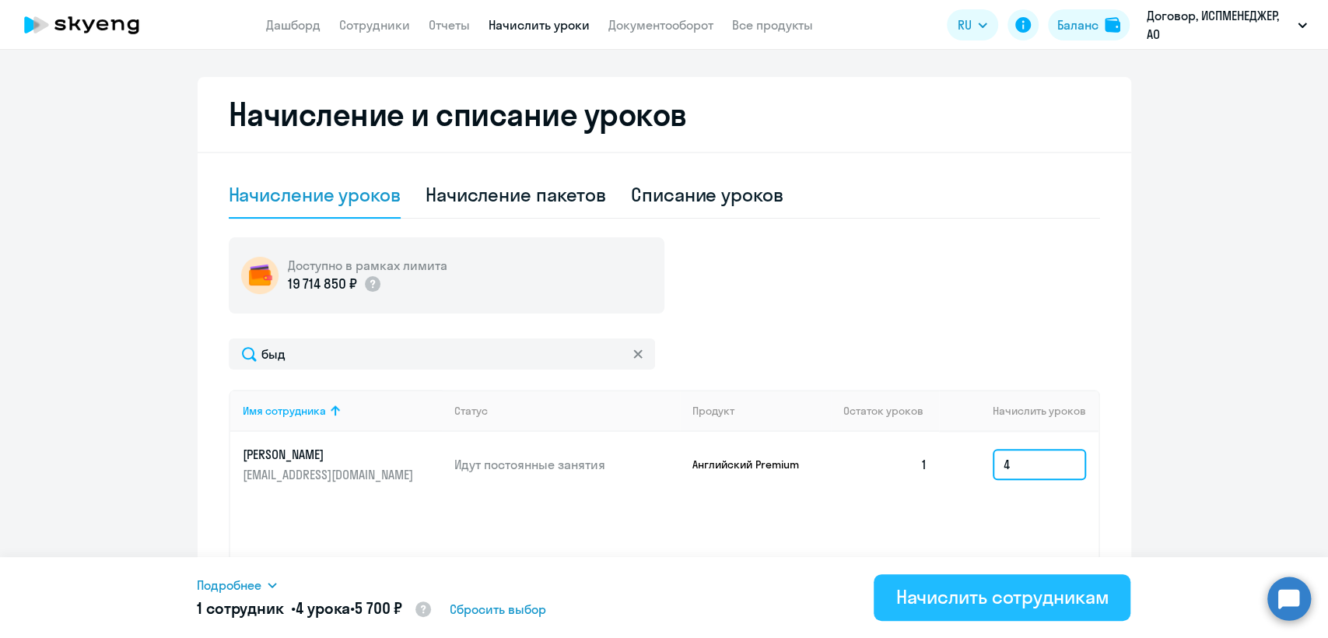
type input "4"
click at [967, 601] on div "Начислить сотрудникам" at bounding box center [1001, 596] width 213 height 25
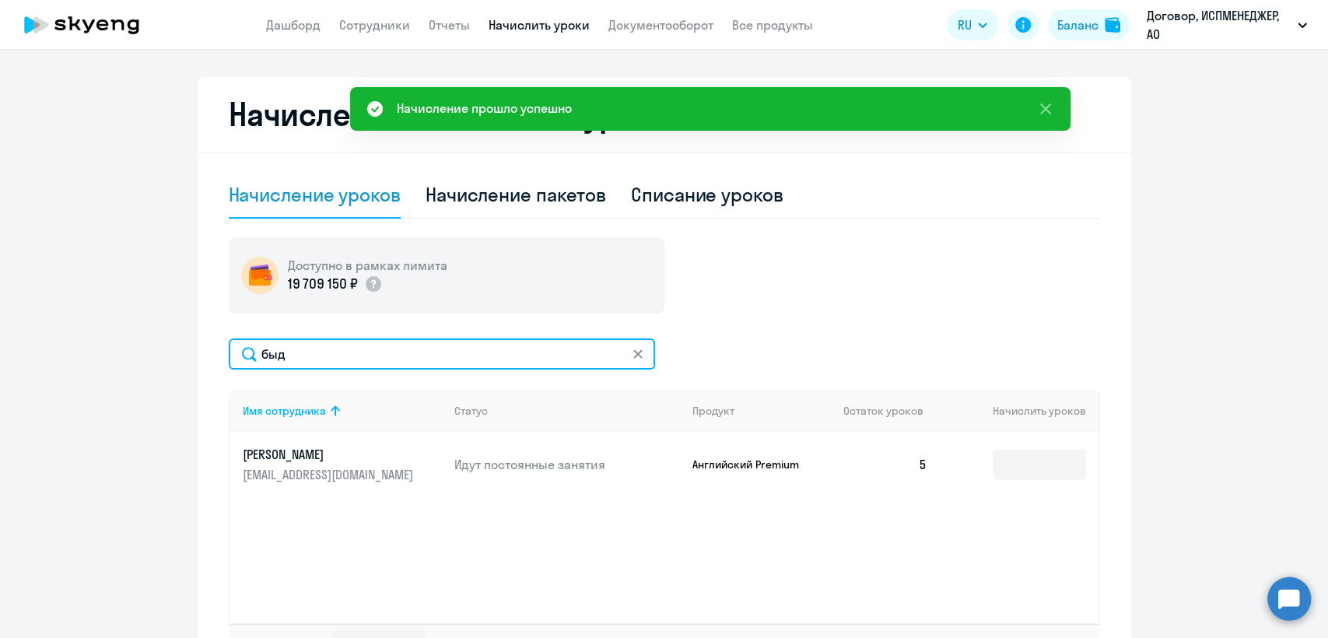
drag, startPoint x: 294, startPoint y: 357, endPoint x: 250, endPoint y: 356, distance: 44.3
click at [250, 356] on input "быд" at bounding box center [442, 353] width 426 height 31
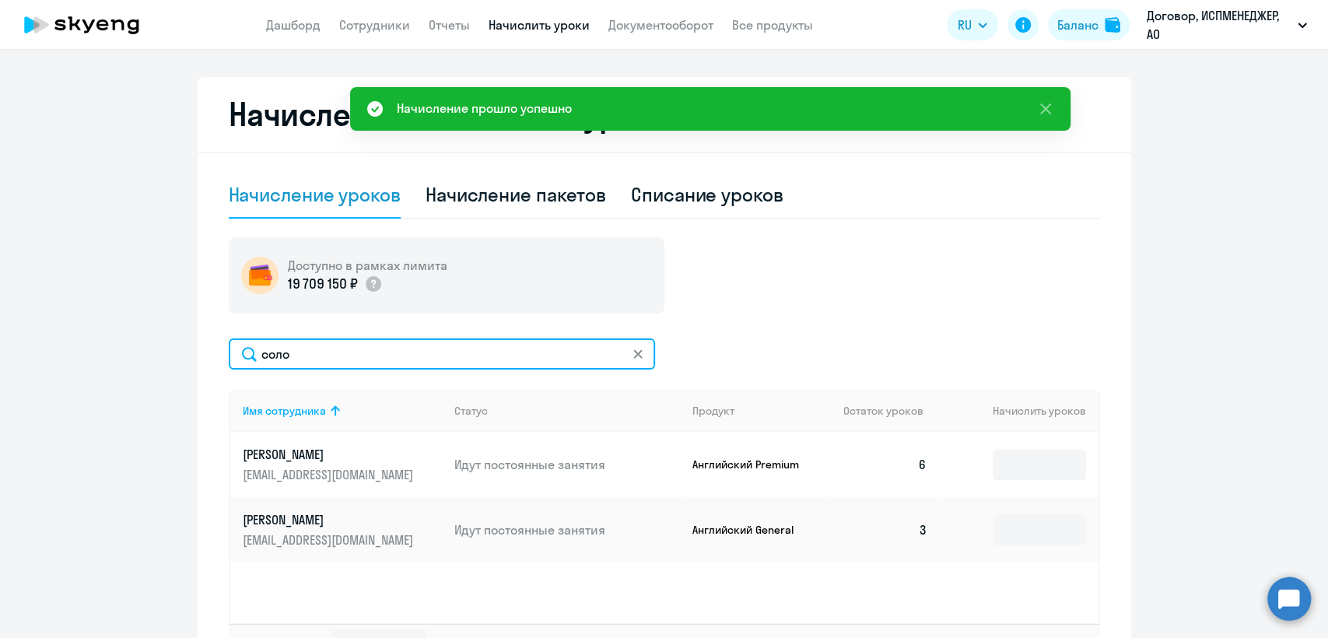
type input "соло"
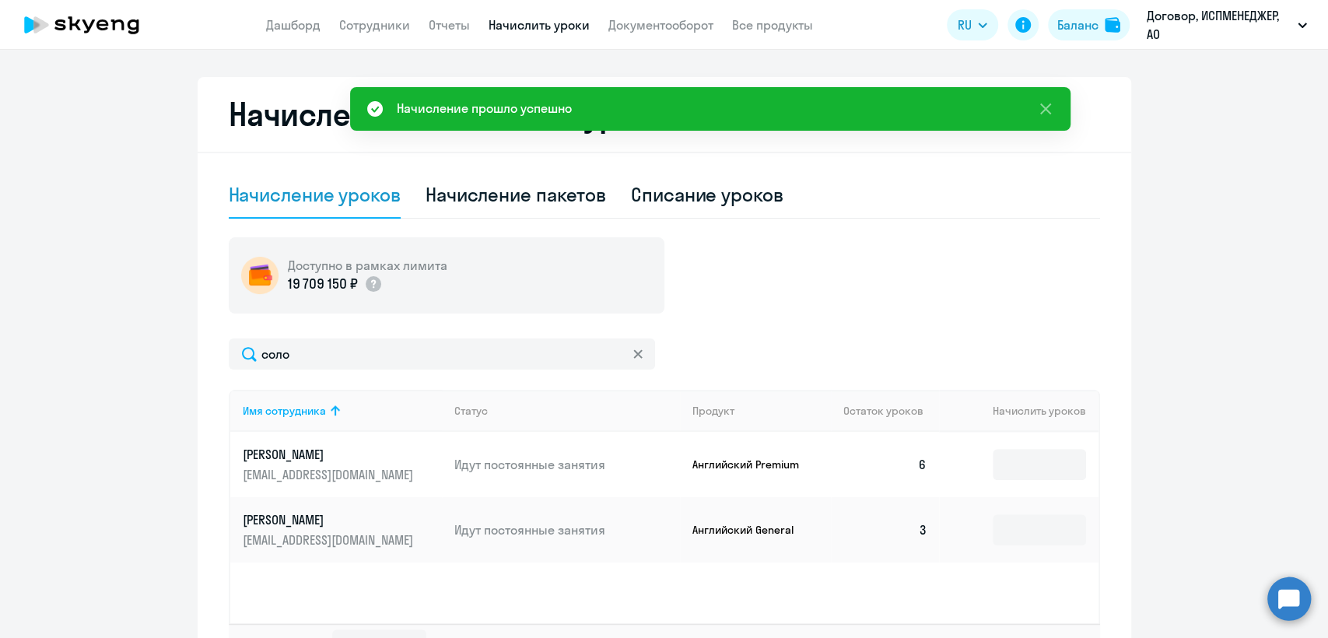
click at [317, 459] on p "[PERSON_NAME]" at bounding box center [330, 454] width 174 height 17
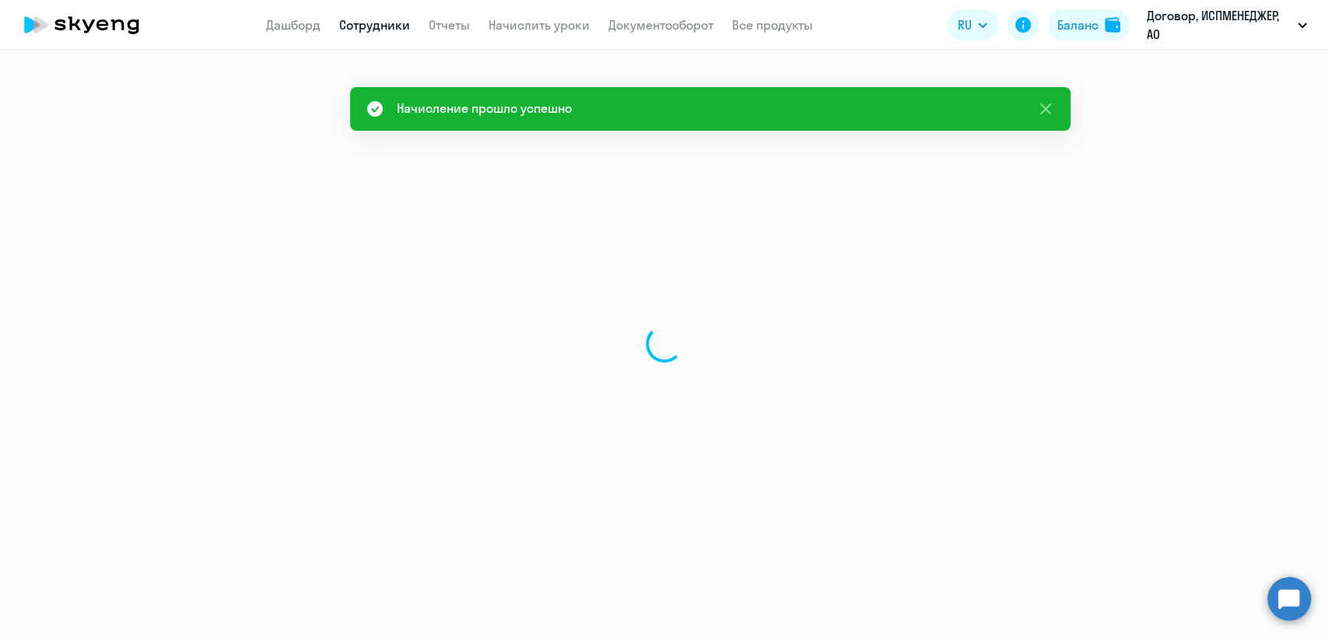
select select "english"
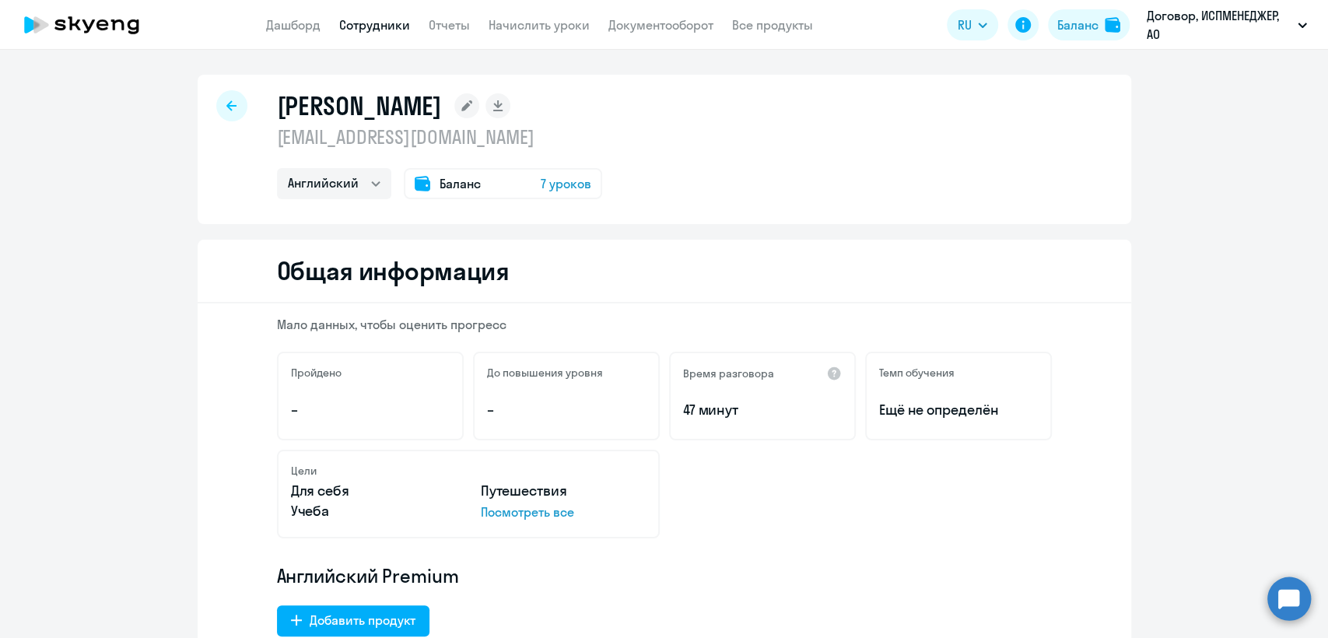
click at [440, 184] on span "Баланс" at bounding box center [460, 183] width 41 height 19
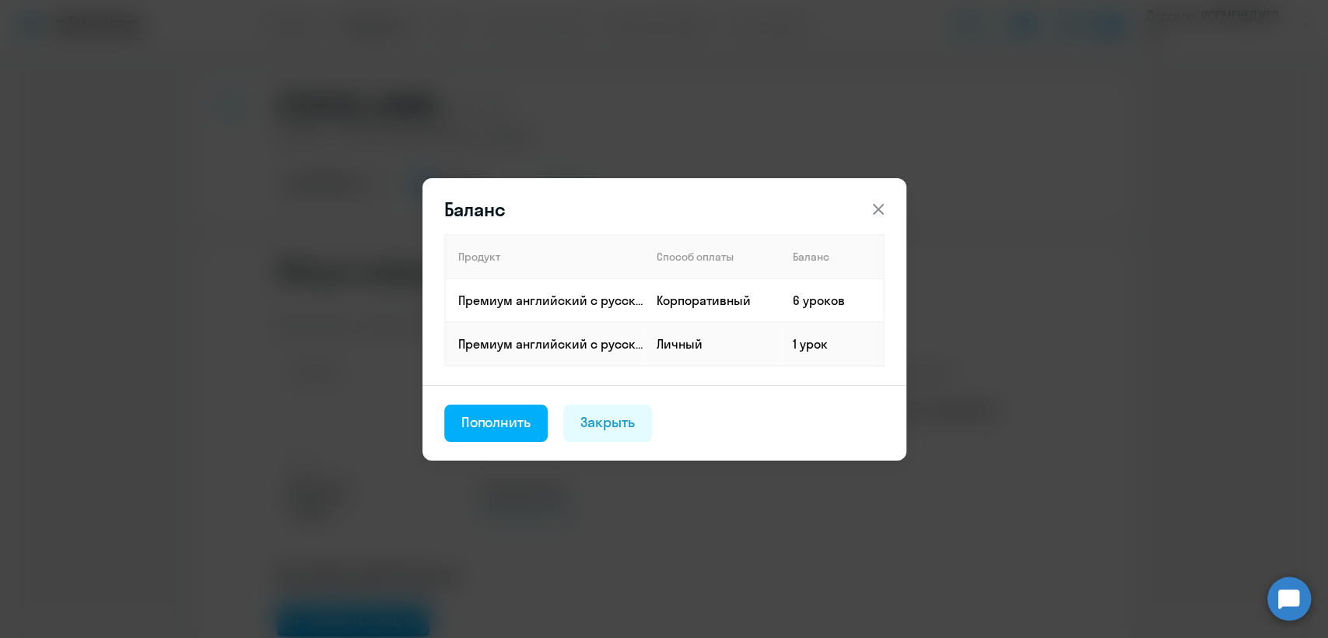
click at [868, 207] on button at bounding box center [878, 209] width 31 height 31
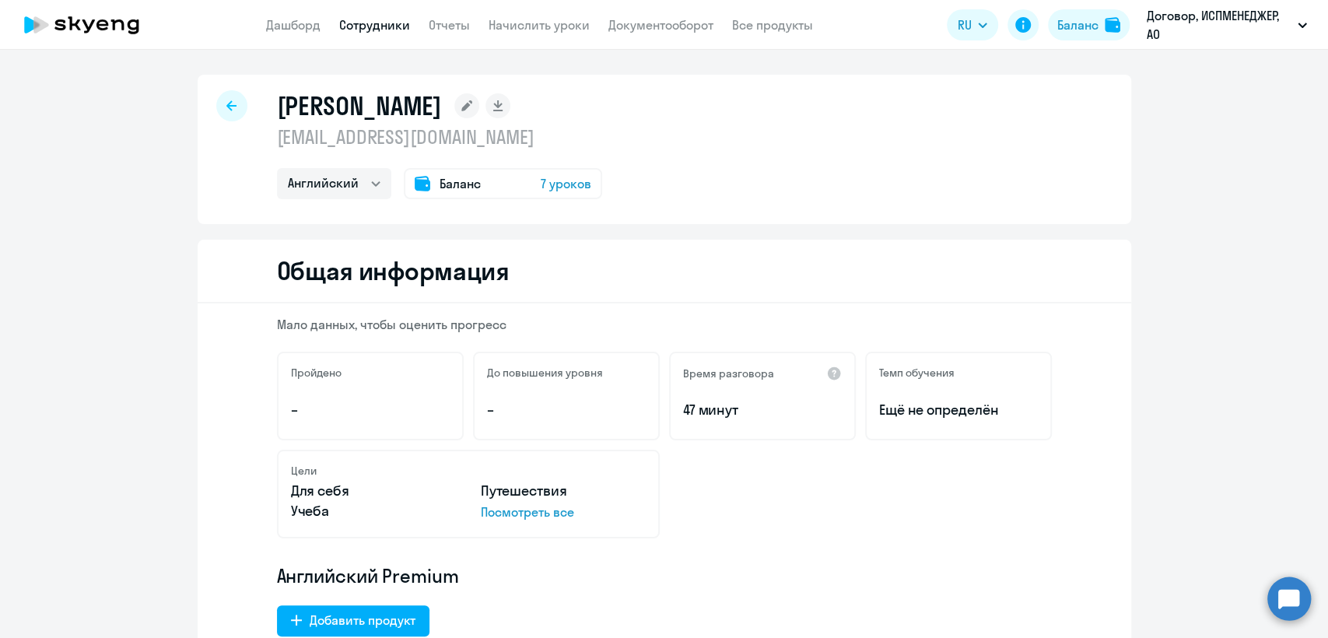
click at [226, 108] on icon at bounding box center [231, 105] width 10 height 11
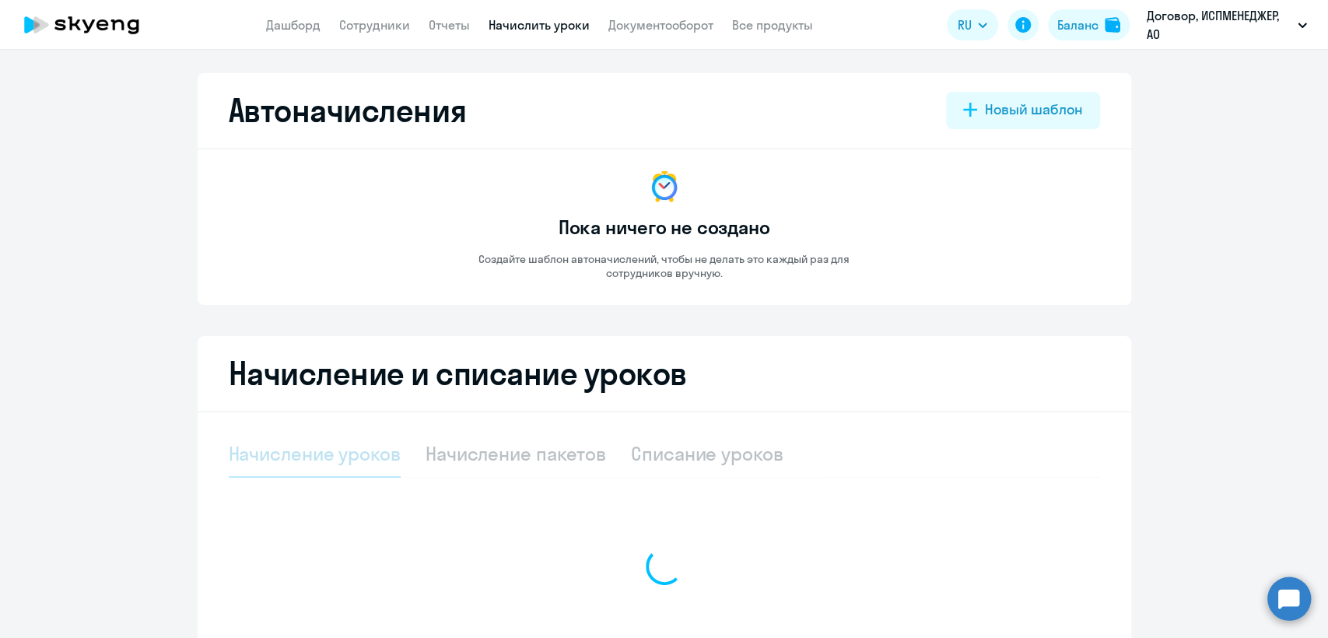
select select "10"
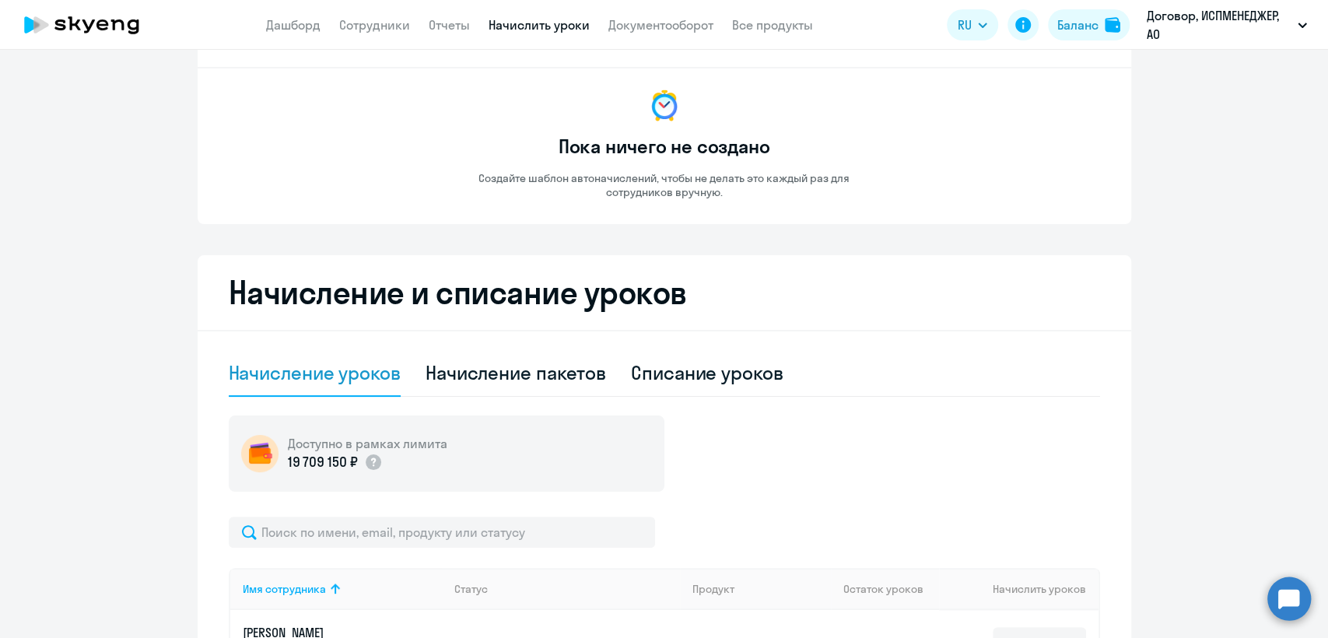
scroll to position [173, 0]
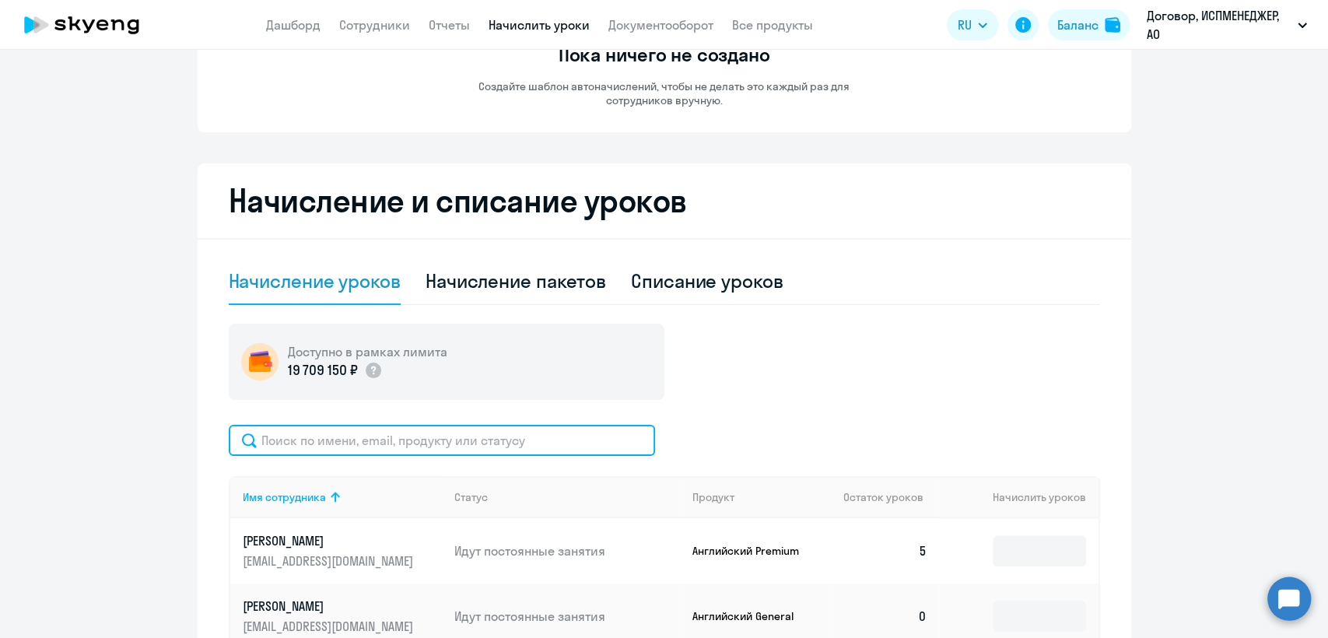
click at [267, 433] on input "text" at bounding box center [442, 440] width 426 height 31
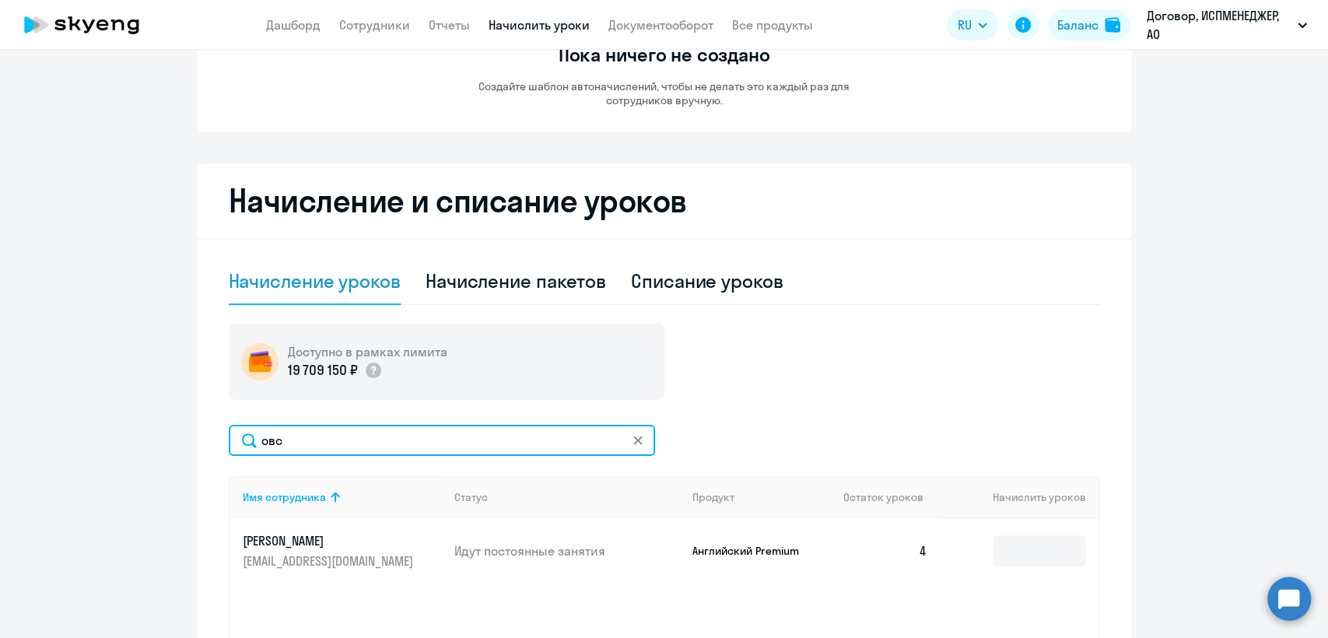
type input "овс"
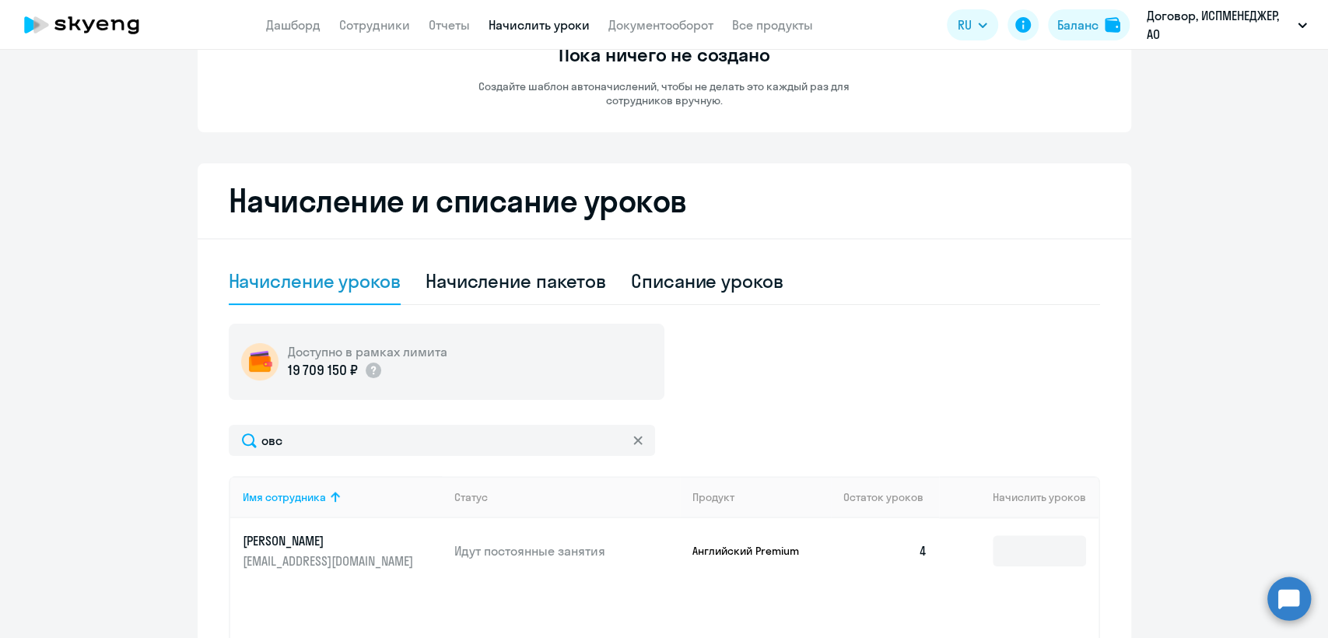
click at [282, 547] on p "[PERSON_NAME]" at bounding box center [330, 540] width 174 height 17
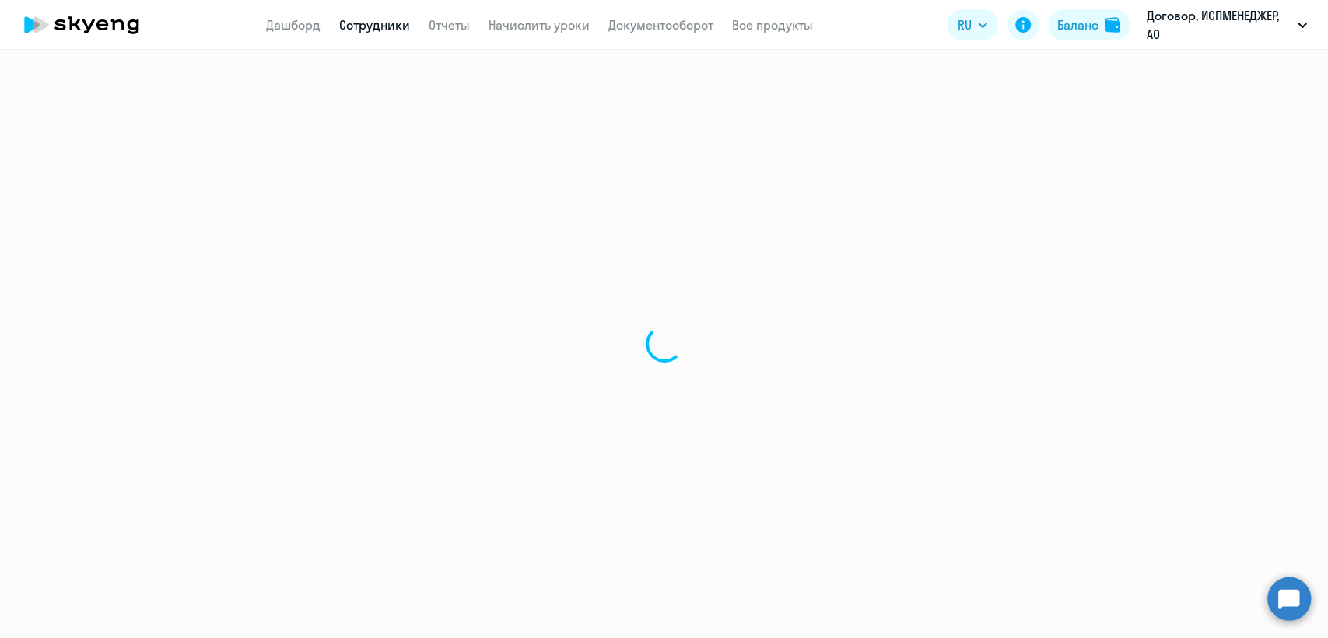
select select "english"
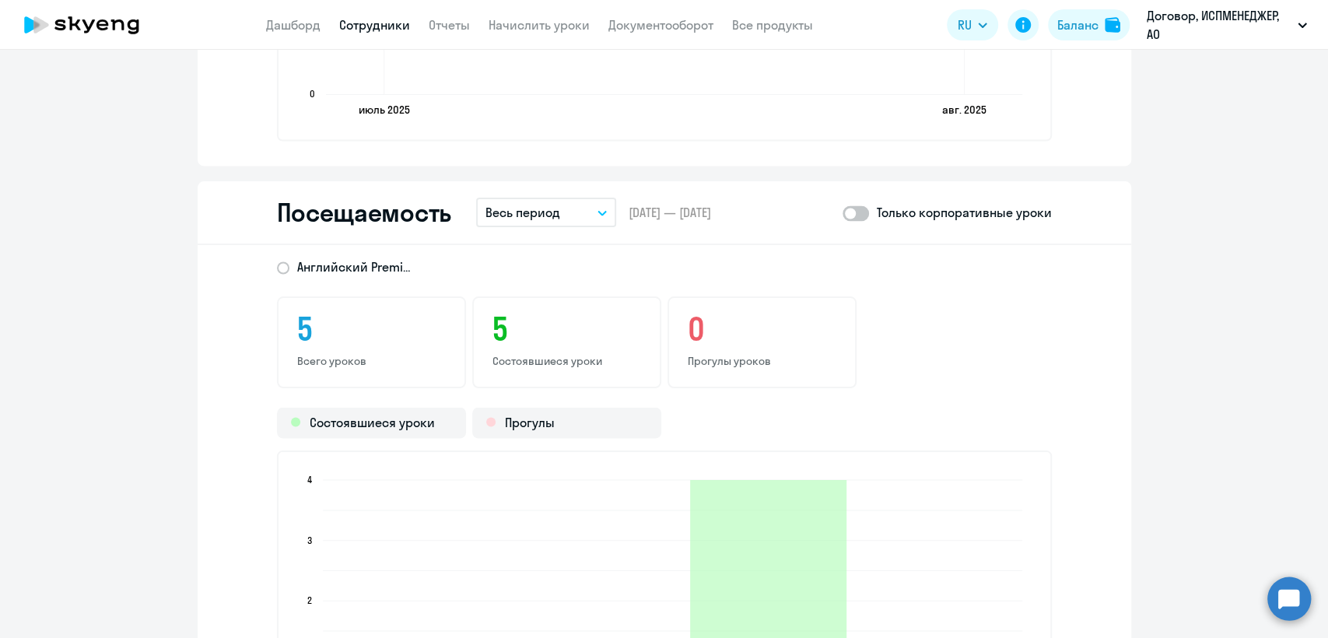
scroll to position [1728, 0]
click at [598, 213] on icon "button" at bounding box center [602, 215] width 8 height 4
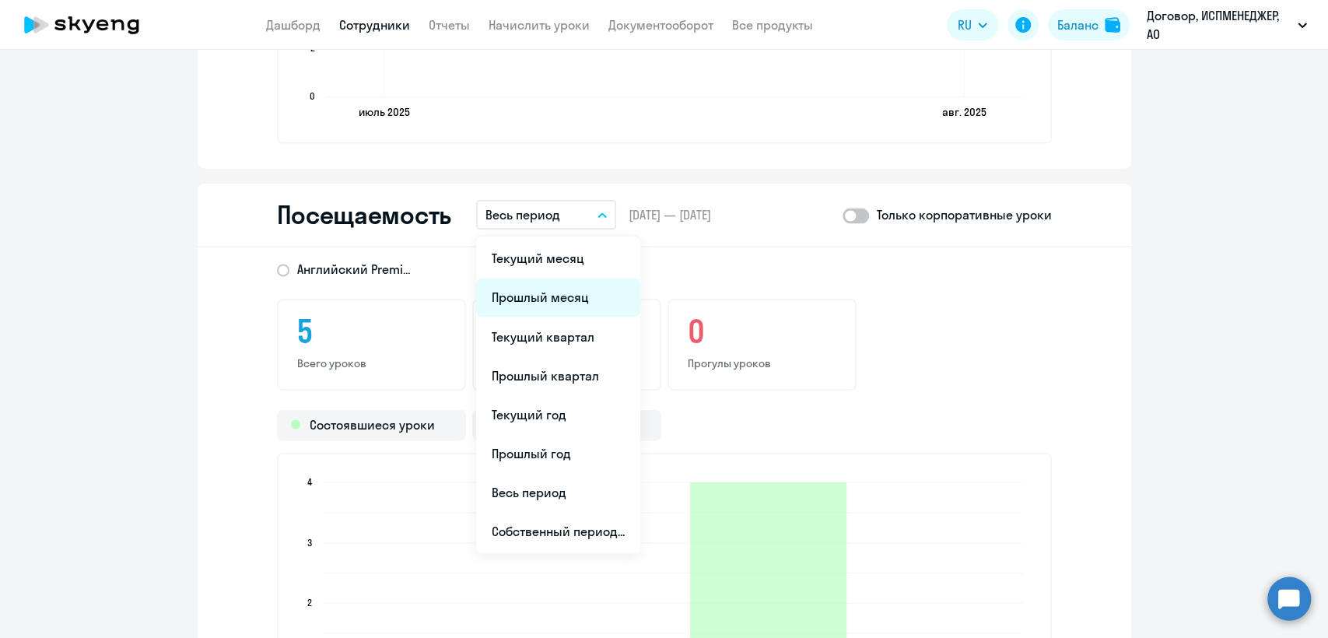
click at [558, 292] on li "Прошлый месяц" at bounding box center [558, 297] width 164 height 39
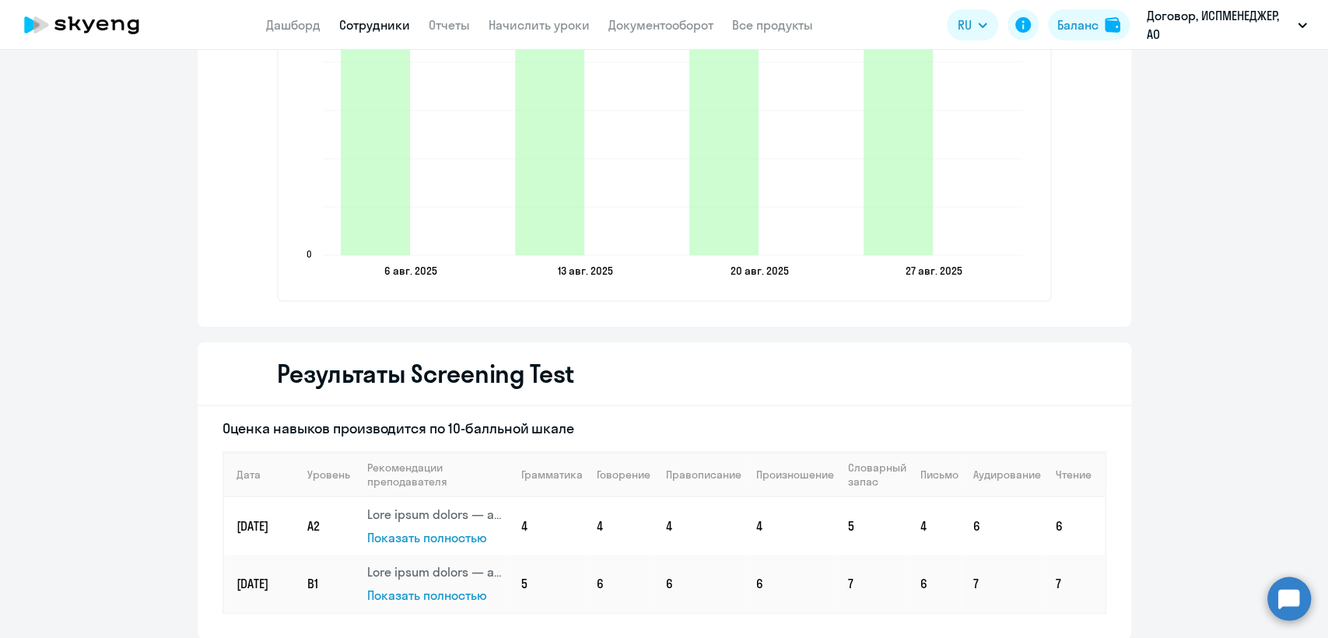
scroll to position [1963, 0]
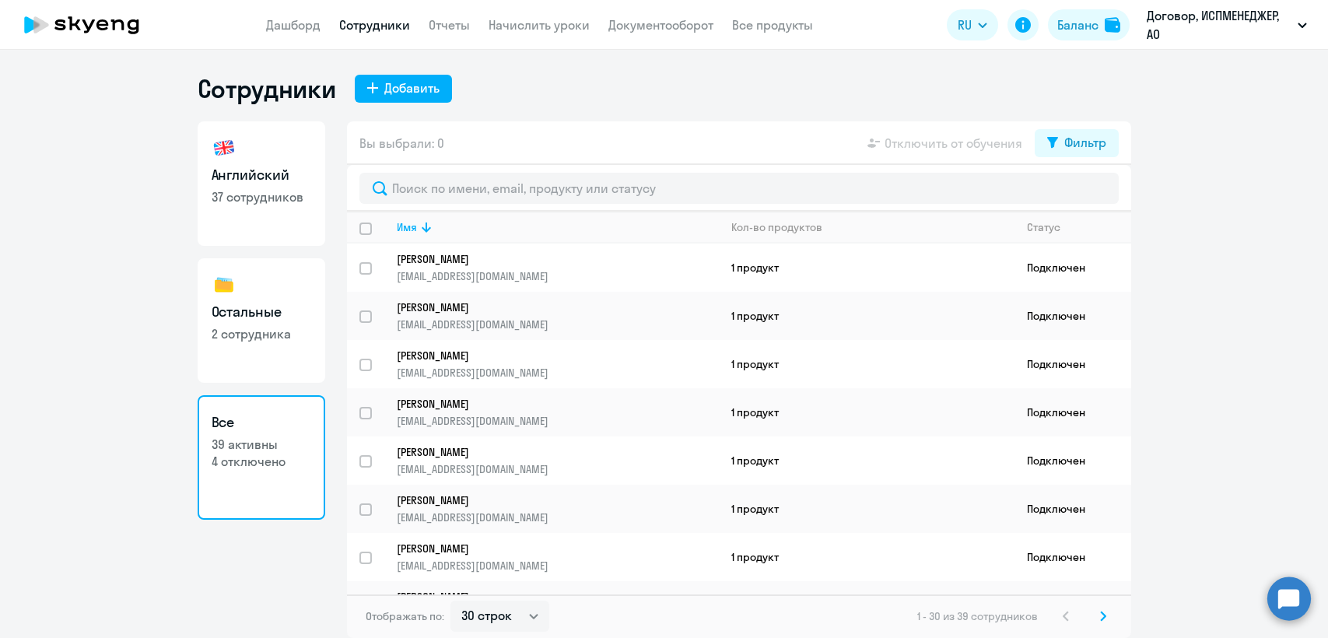
select select "30"
